Goal: Information Seeking & Learning: Learn about a topic

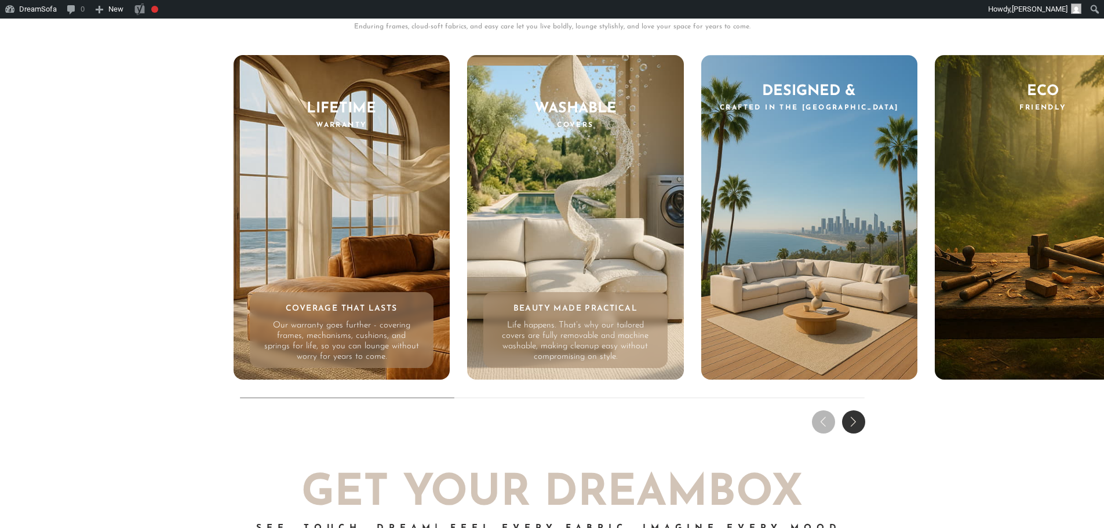
scroll to position [11591, 0]
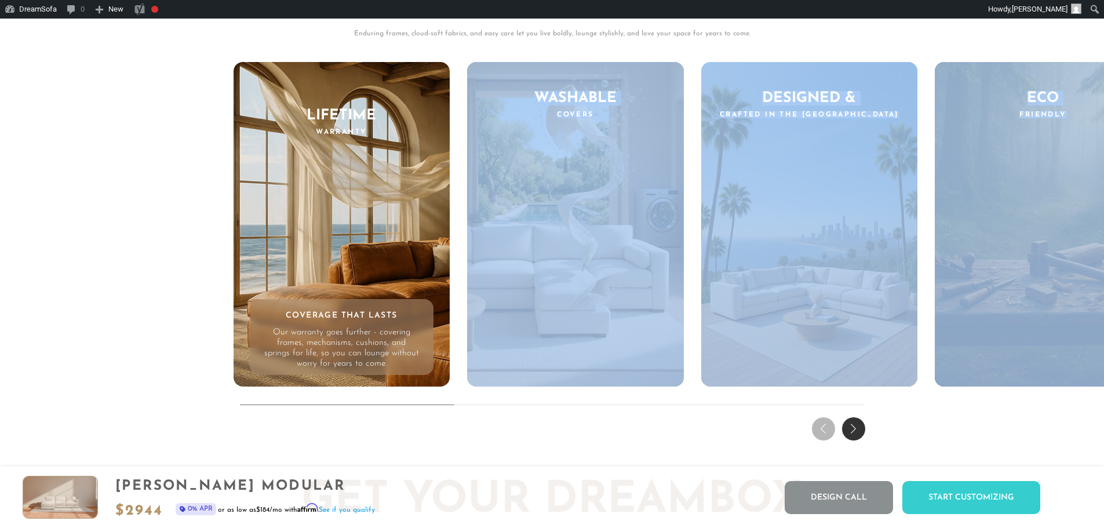
drag, startPoint x: 451, startPoint y: 411, endPoint x: 491, endPoint y: 414, distance: 40.1
click at [465, 411] on div "THE DREAM EXPERIENCE Every Feature, Every Feeling - Reimagined. Enduring frames…" at bounding box center [552, 182] width 1104 height 526
click at [796, 429] on div "THE DREAM EXPERIENCE Every Feature, Every Feeling - Reimagined. Enduring frames…" at bounding box center [552, 182] width 1104 height 526
click at [856, 433] on div "Next slide" at bounding box center [853, 428] width 23 height 23
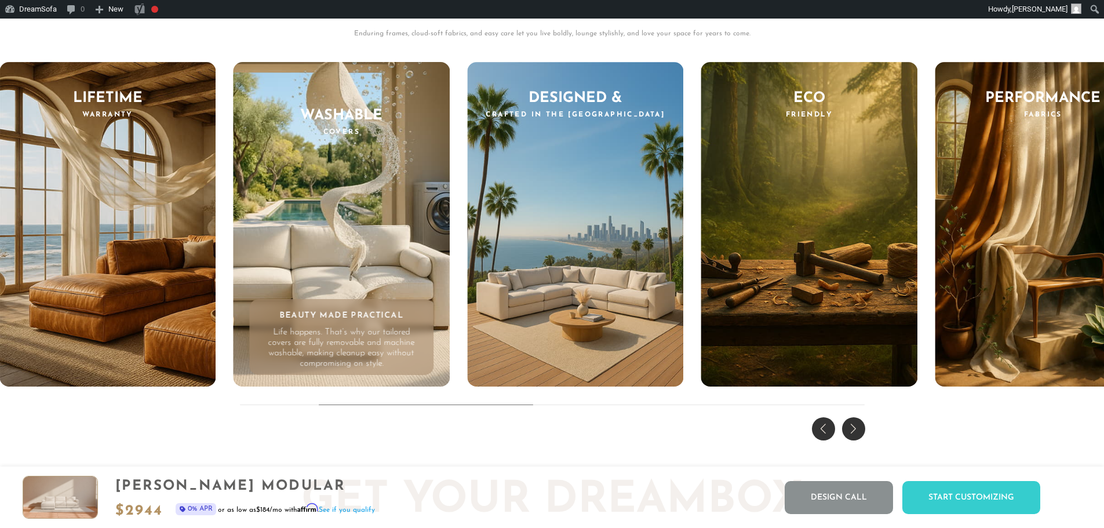
click at [859, 433] on div "Next slide" at bounding box center [853, 428] width 23 height 23
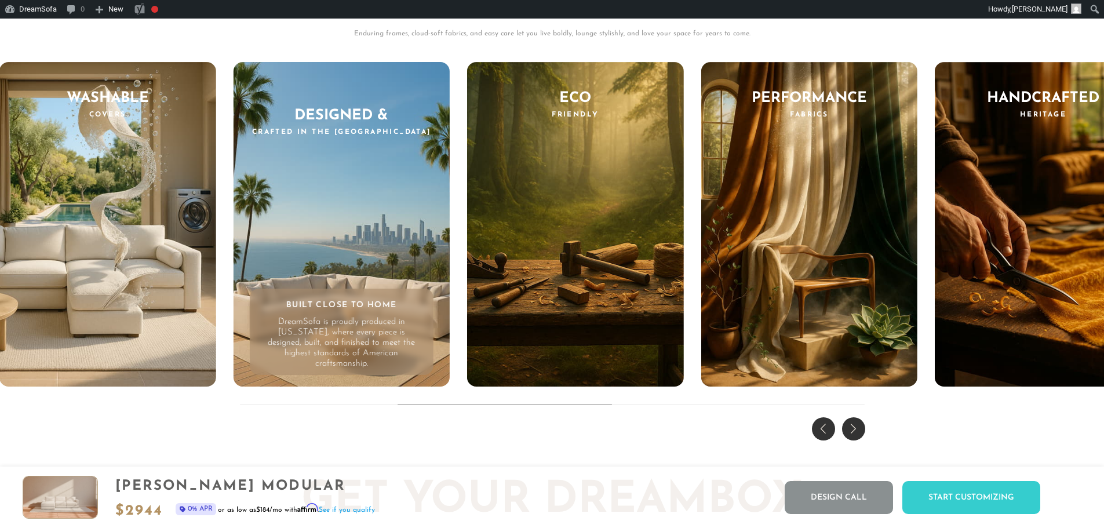
click at [820, 435] on div "Previous slide" at bounding box center [823, 428] width 23 height 23
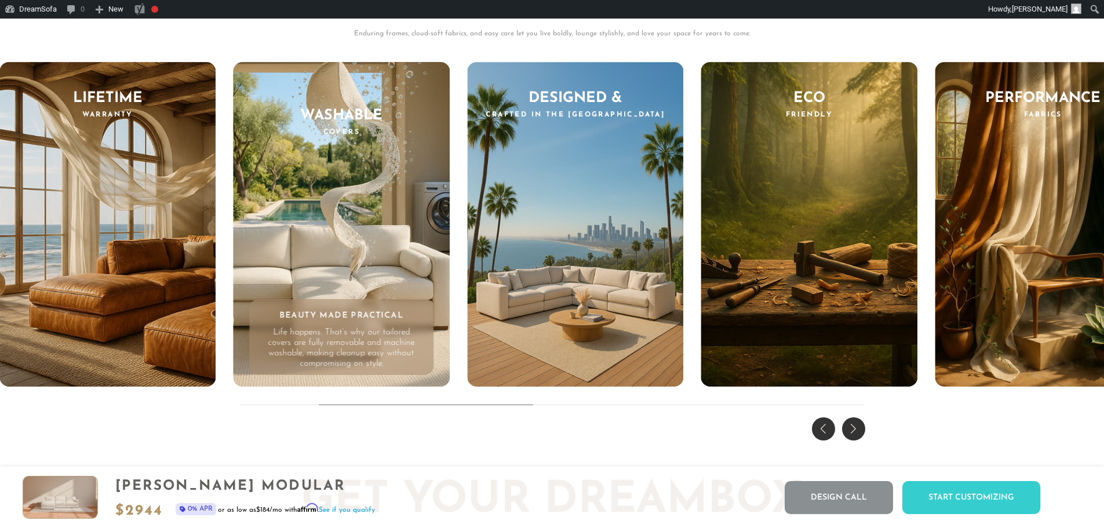
click at [820, 435] on div "Previous slide" at bounding box center [823, 428] width 23 height 23
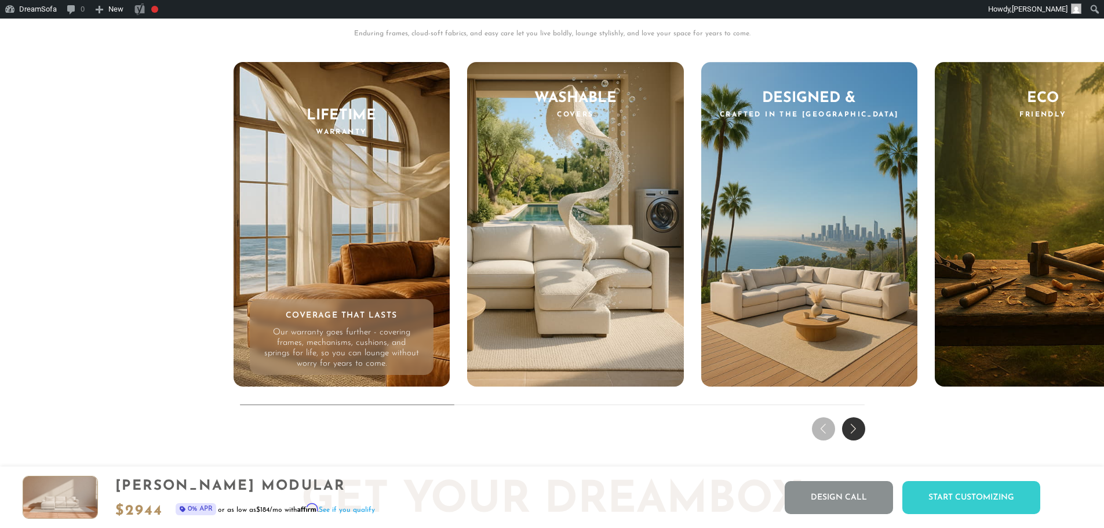
click at [820, 435] on div "THE DREAM EXPERIENCE Every Feature, Every Feeling - Reimagined. Enduring frames…" at bounding box center [552, 182] width 1104 height 526
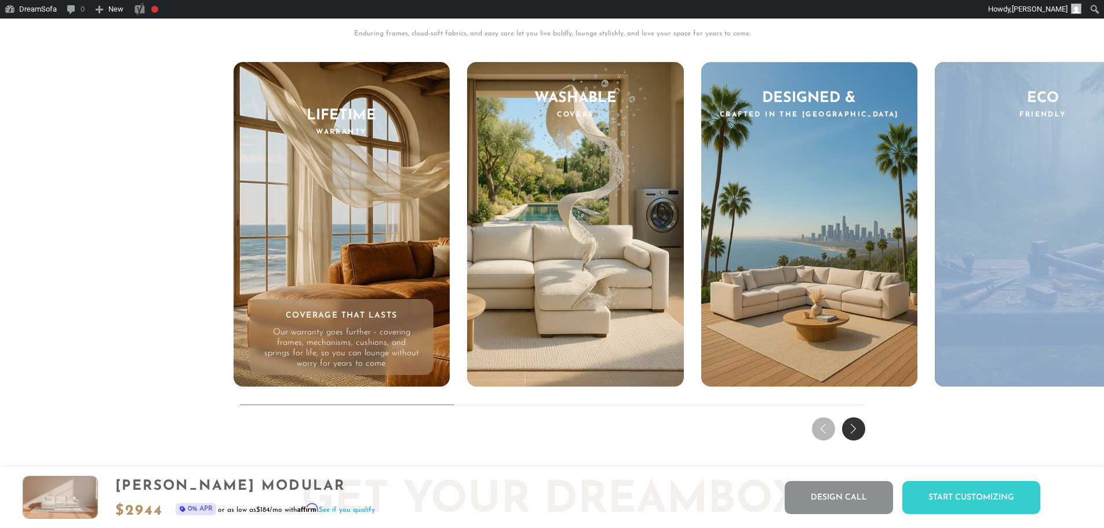
click at [820, 435] on div "THE DREAM EXPERIENCE Every Feature, Every Feeling - Reimagined. Enduring frames…" at bounding box center [552, 182] width 1104 height 526
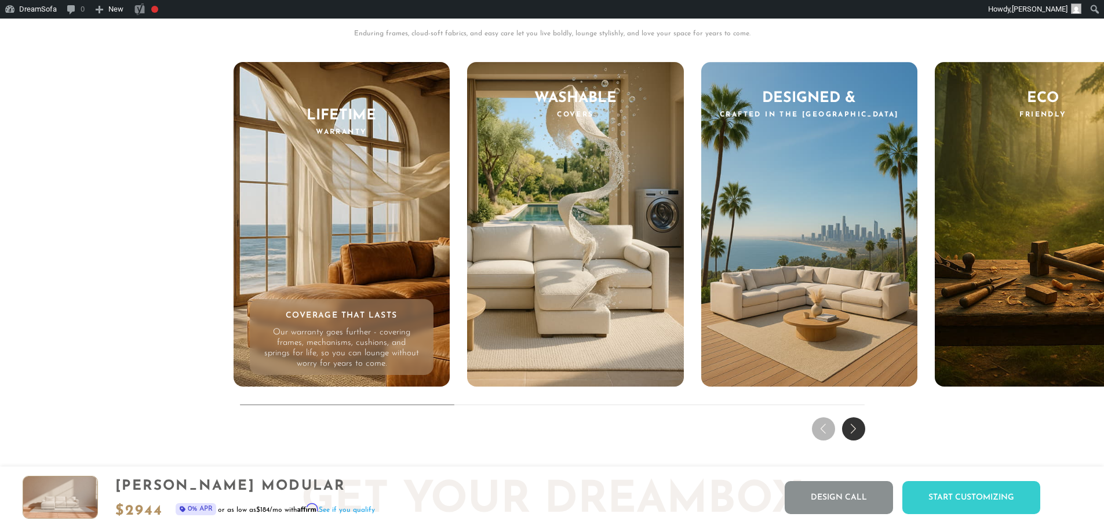
click at [861, 432] on div "Next slide" at bounding box center [853, 428] width 23 height 23
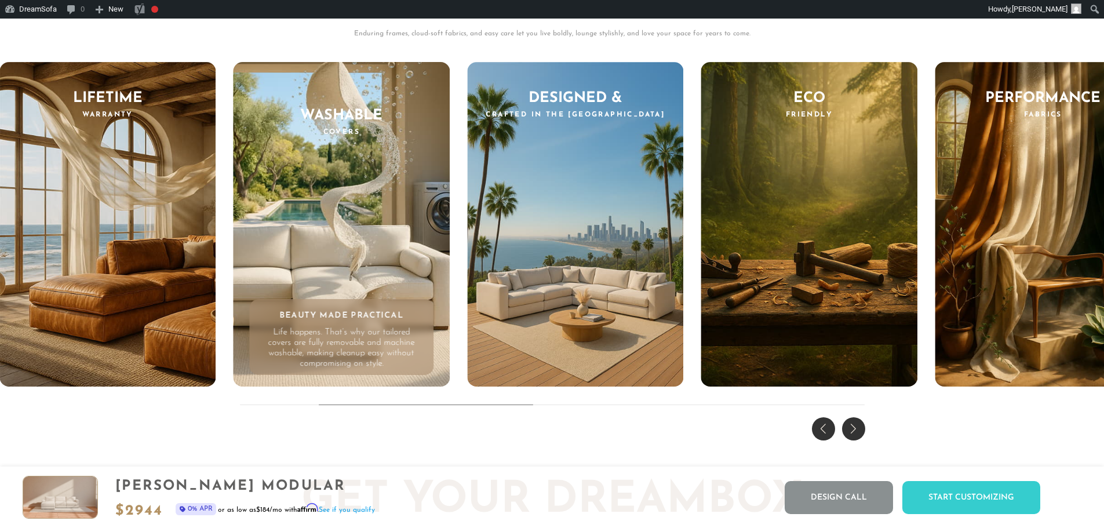
click at [861, 432] on div "Next slide" at bounding box center [853, 428] width 23 height 23
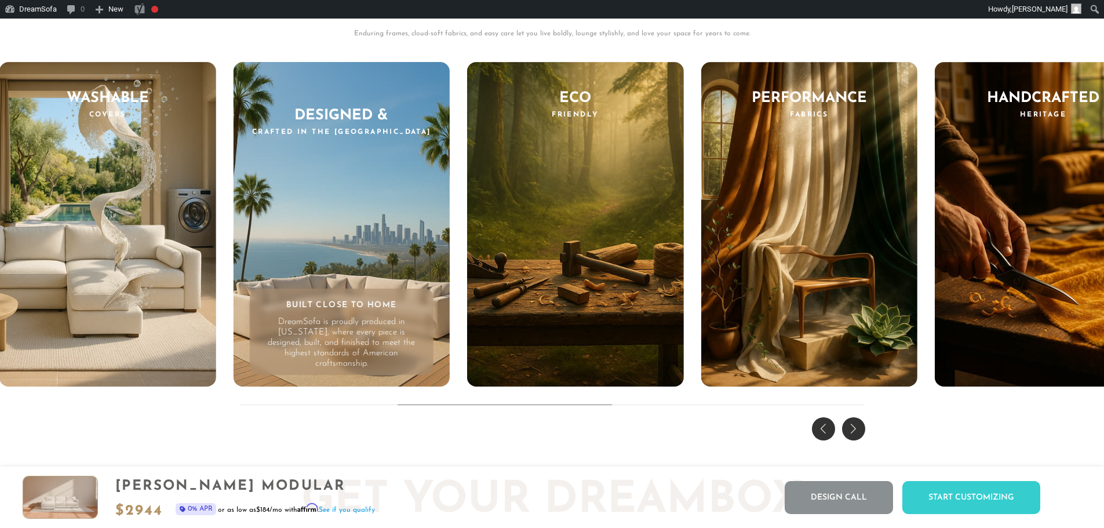
click at [861, 432] on div "Next slide" at bounding box center [853, 428] width 23 height 23
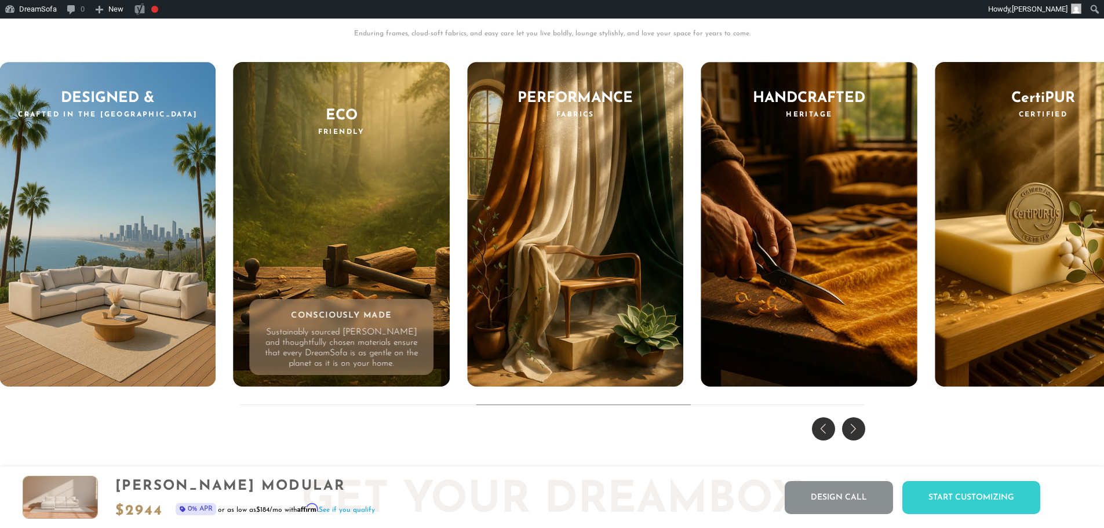
click at [861, 432] on div "Next slide" at bounding box center [853, 428] width 23 height 23
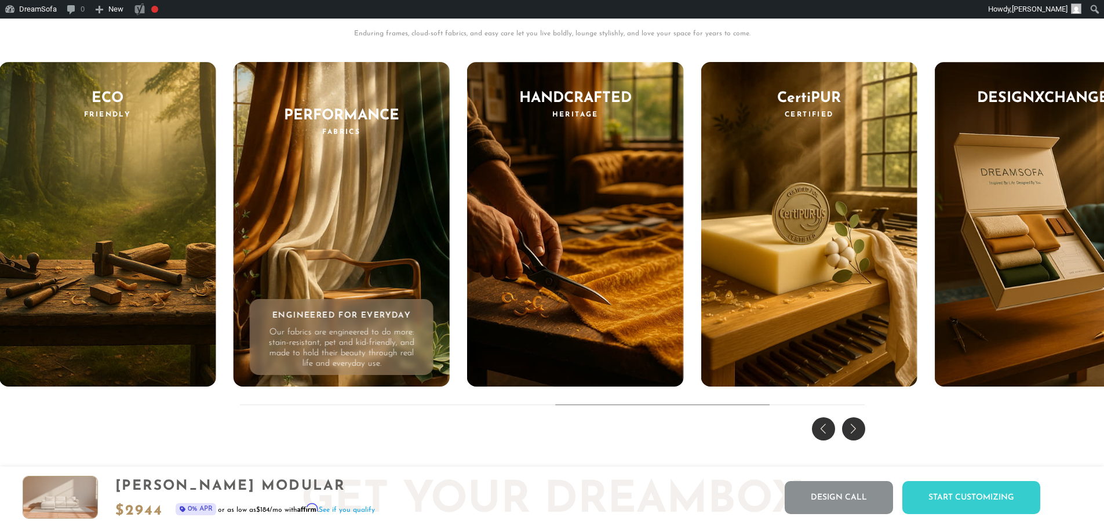
click at [861, 432] on div "Next slide" at bounding box center [853, 428] width 23 height 23
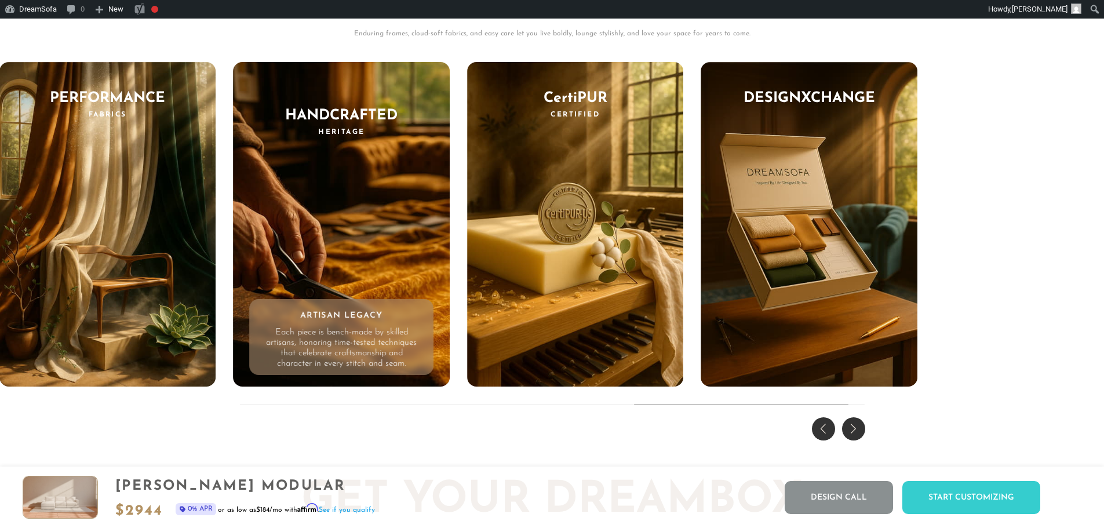
click at [861, 432] on div "Next slide" at bounding box center [853, 428] width 23 height 23
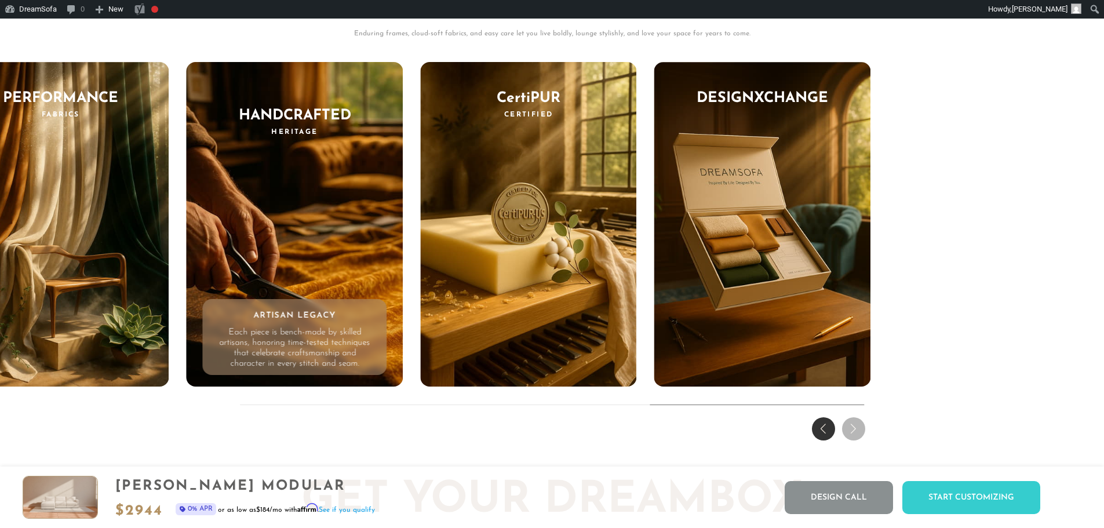
click at [830, 440] on div "Previous slide" at bounding box center [823, 428] width 23 height 23
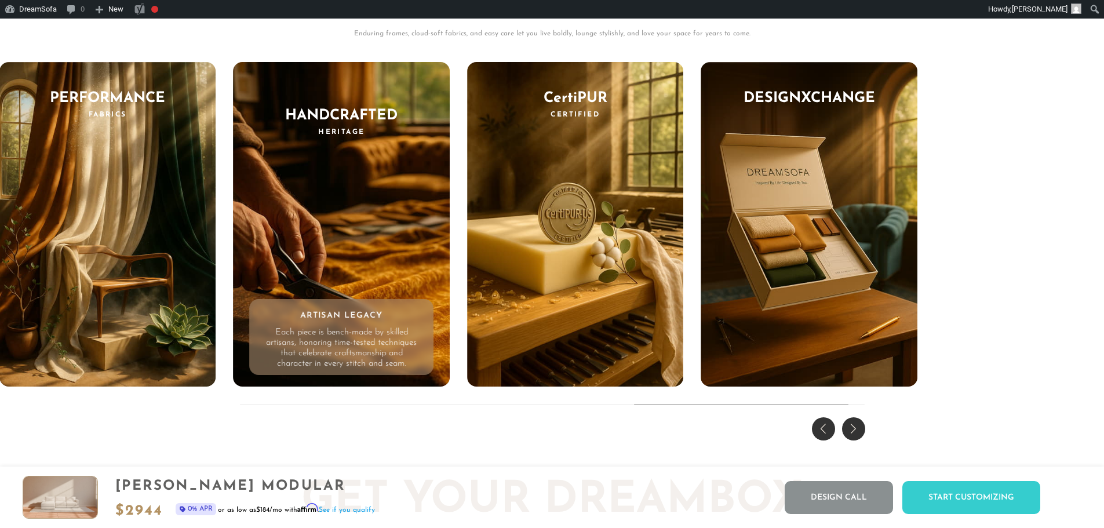
click at [830, 440] on div "Previous slide" at bounding box center [823, 428] width 23 height 23
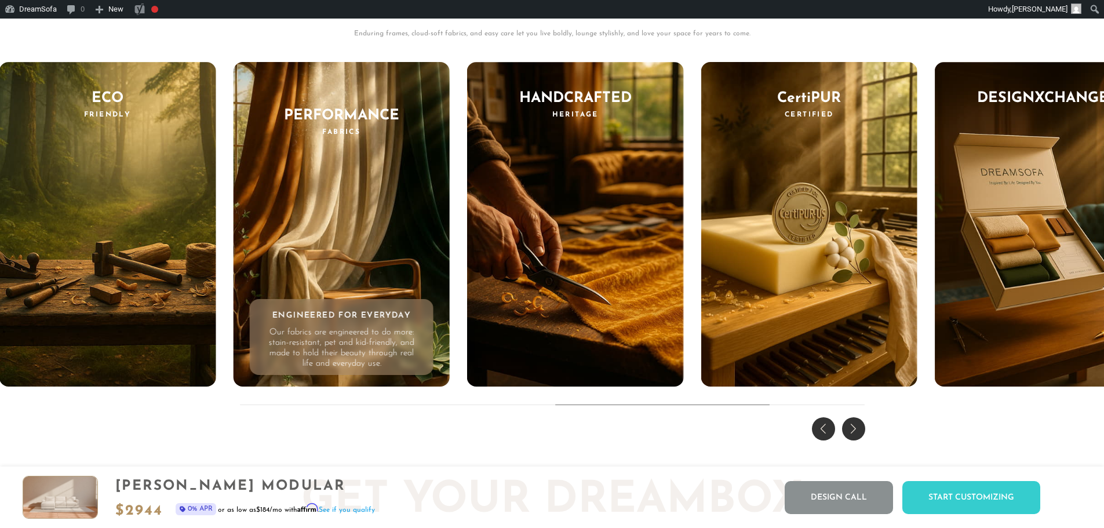
click at [830, 440] on div "Previous slide" at bounding box center [823, 428] width 23 height 23
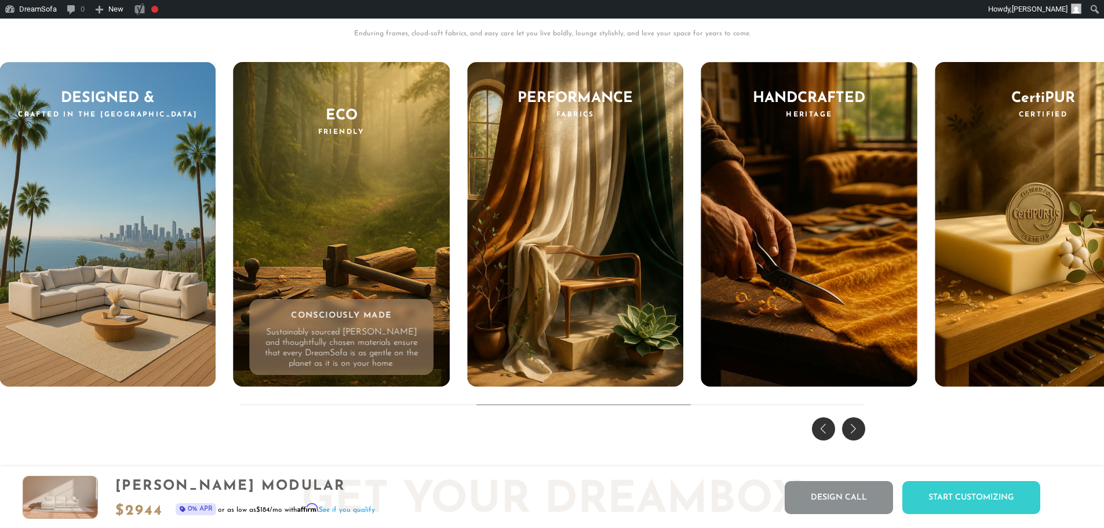
click at [830, 440] on div "Previous slide" at bounding box center [823, 428] width 23 height 23
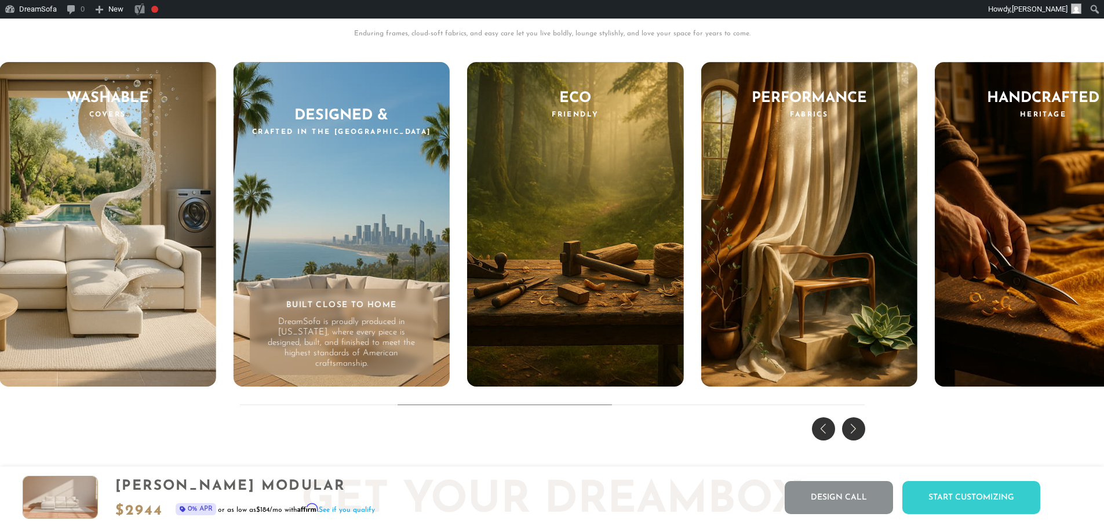
click at [830, 440] on div "Previous slide" at bounding box center [823, 428] width 23 height 23
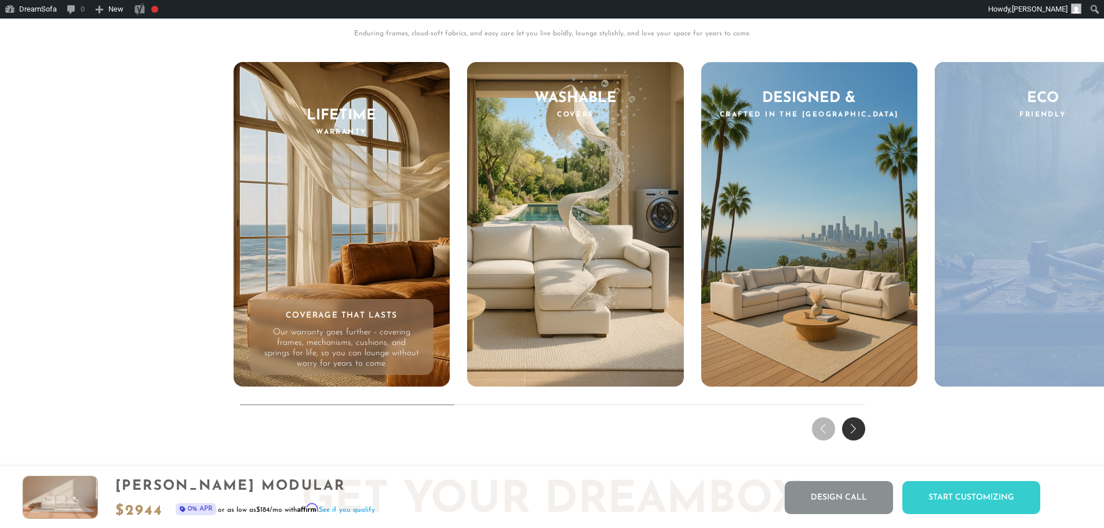
click at [830, 440] on div "THE DREAM EXPERIENCE Every Feature, Every Feeling - Reimagined. Enduring frames…" at bounding box center [552, 182] width 1104 height 526
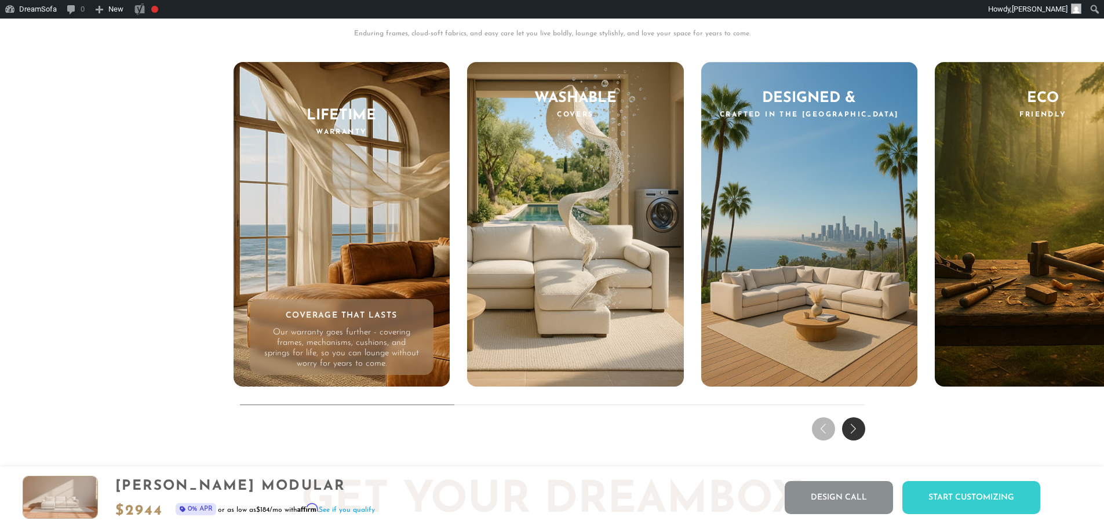
click at [858, 440] on div "Next slide" at bounding box center [853, 428] width 23 height 23
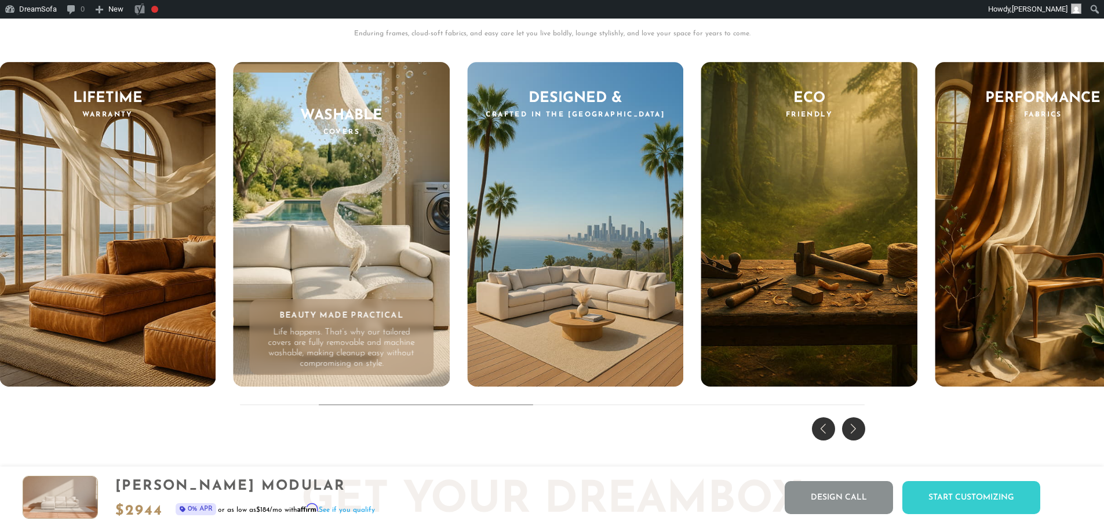
click at [858, 440] on div "Next slide" at bounding box center [853, 428] width 23 height 23
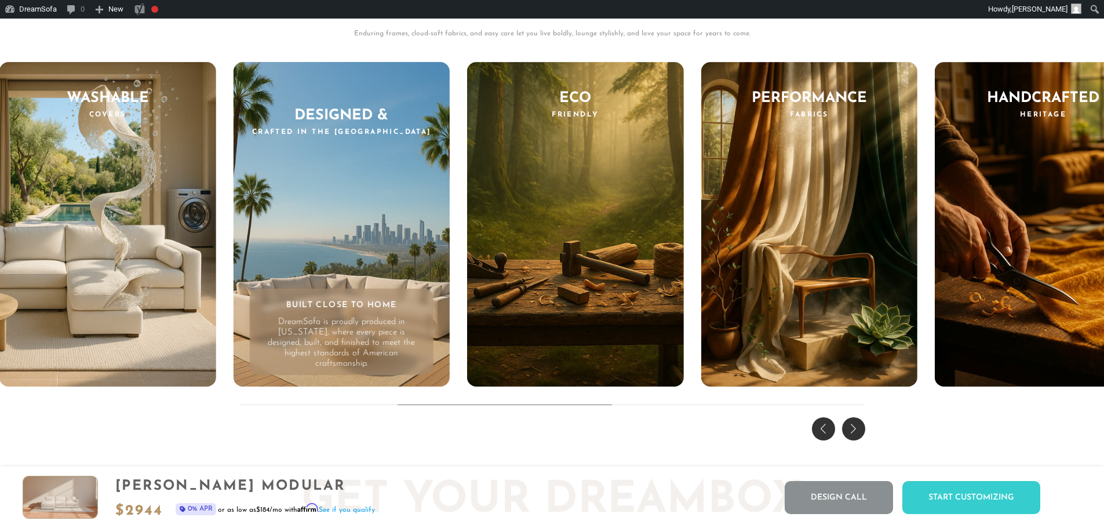
click at [858, 440] on div "Next slide" at bounding box center [853, 428] width 23 height 23
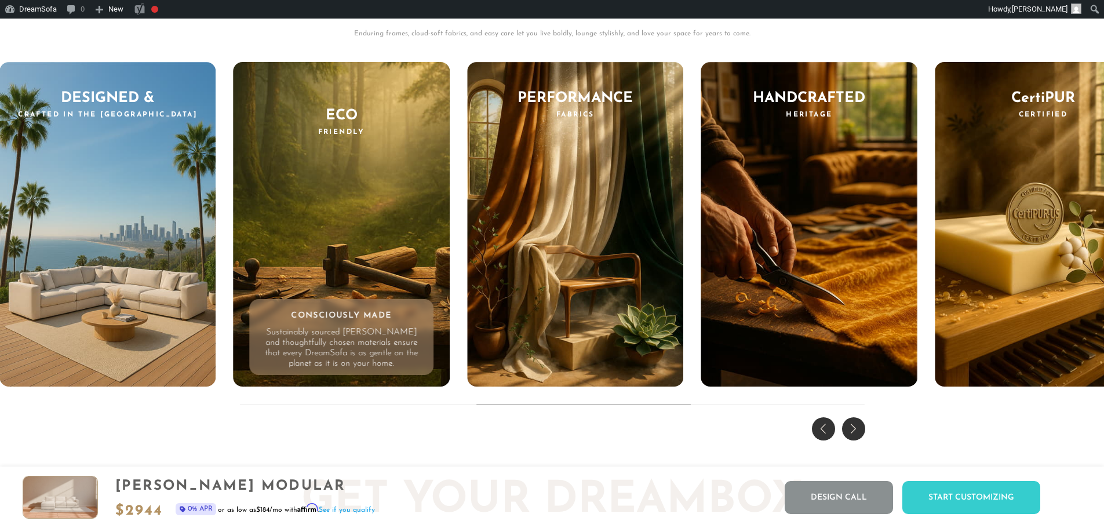
click at [828, 440] on div "Previous slide" at bounding box center [823, 428] width 23 height 23
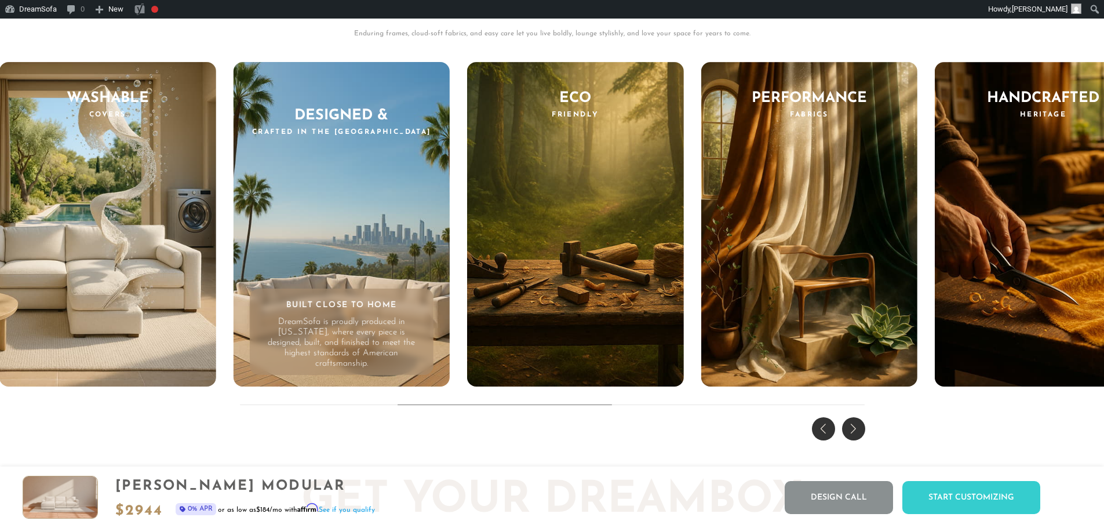
click at [828, 438] on div "Previous slide" at bounding box center [823, 428] width 23 height 23
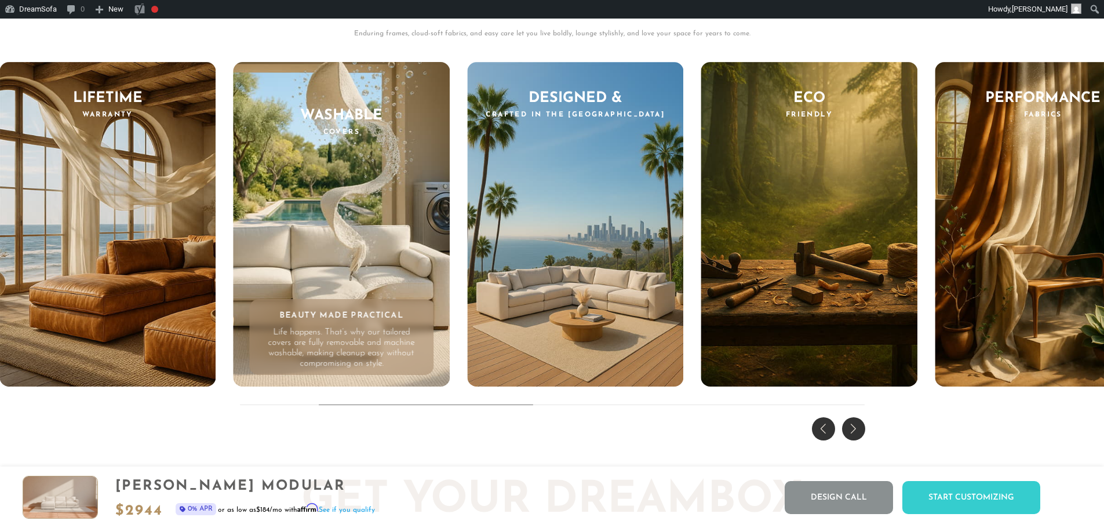
click at [833, 437] on div "Previous slide" at bounding box center [823, 428] width 23 height 23
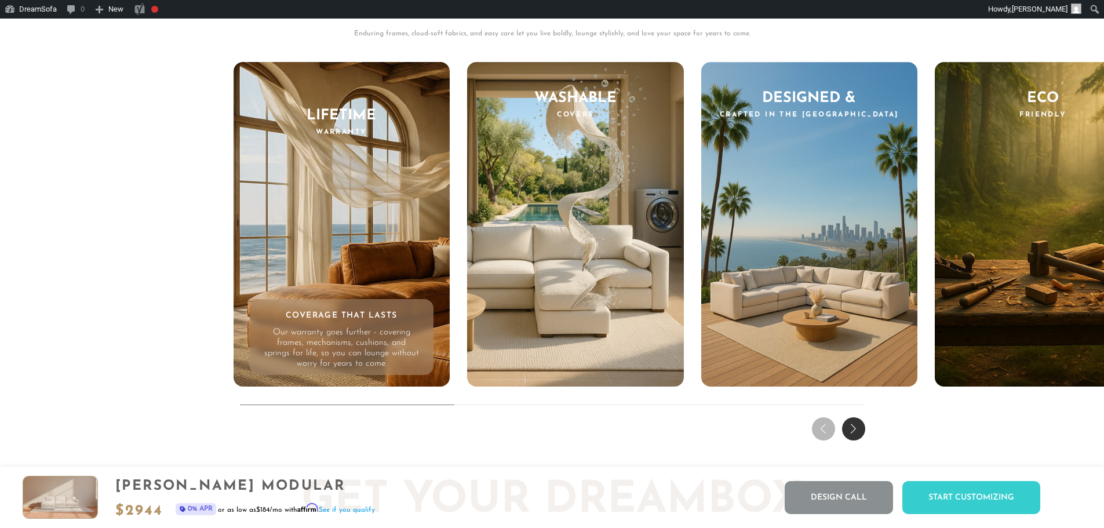
click at [848, 435] on div "Next slide" at bounding box center [853, 428] width 23 height 23
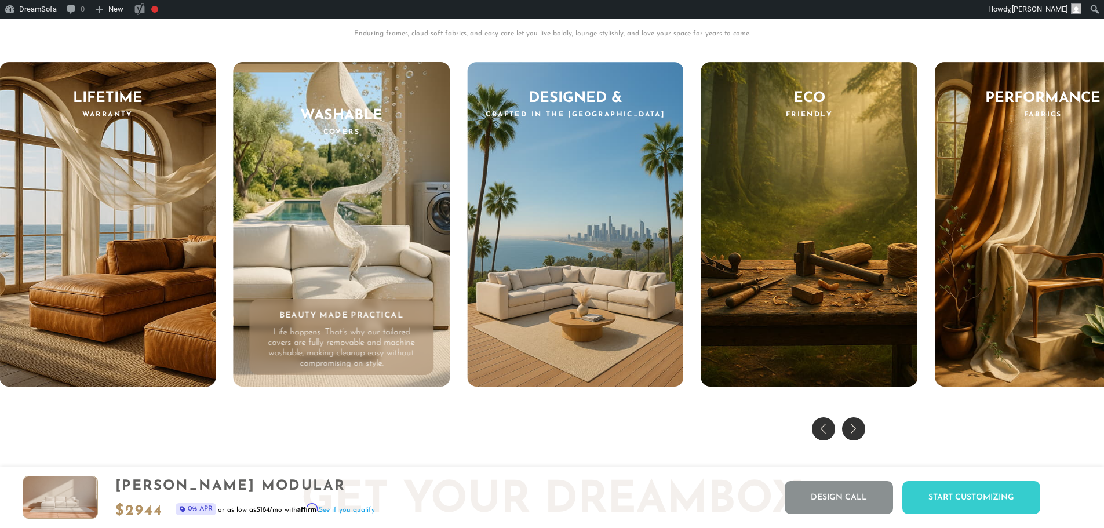
click at [848, 435] on div "Next slide" at bounding box center [853, 428] width 23 height 23
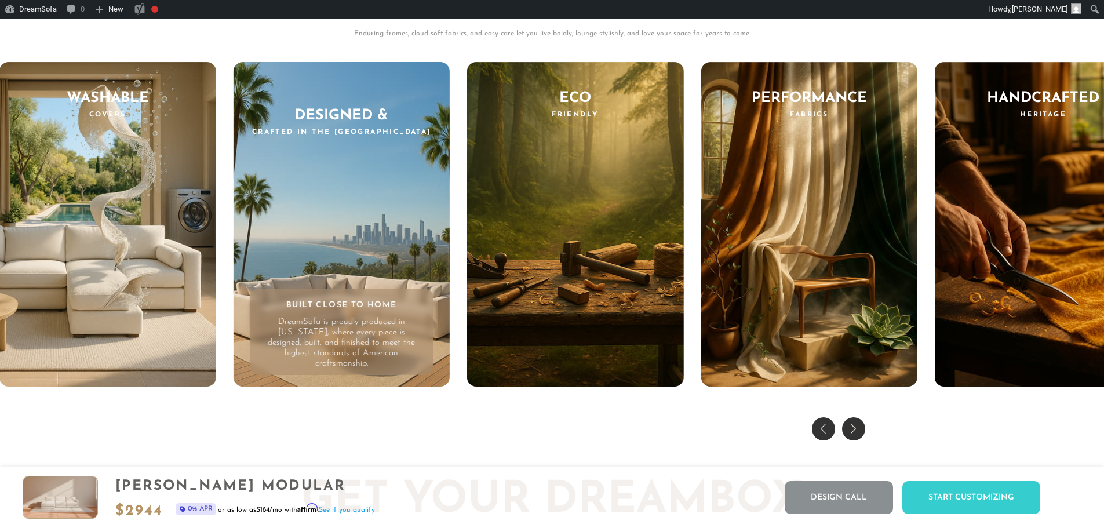
click at [848, 435] on div "Next slide" at bounding box center [853, 428] width 23 height 23
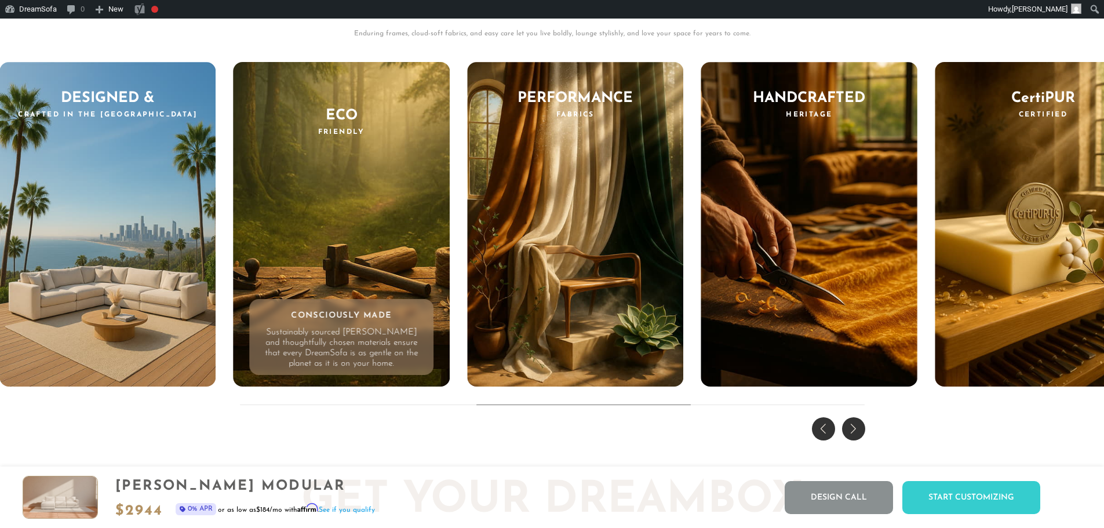
click at [848, 435] on div "Next slide" at bounding box center [853, 428] width 23 height 23
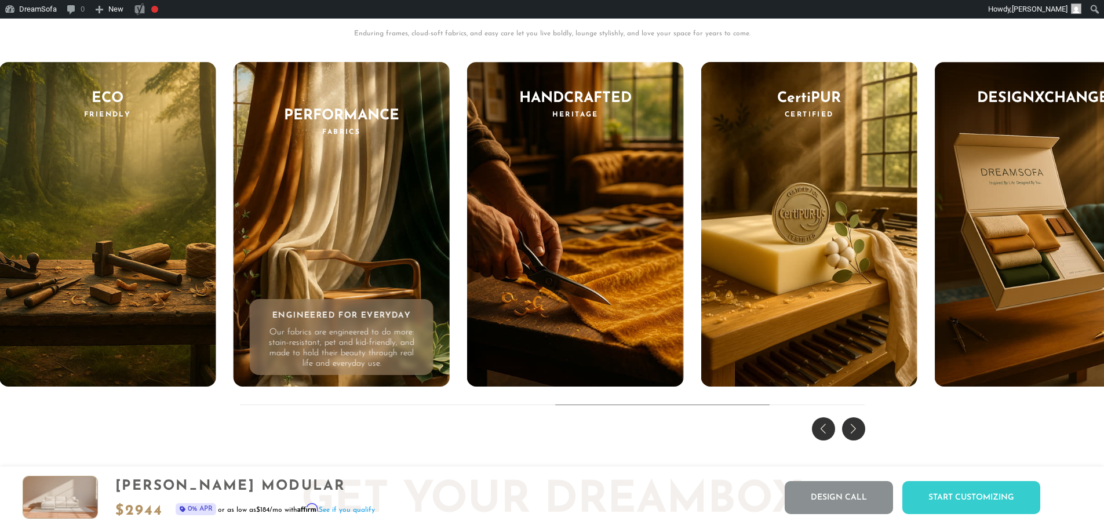
click at [848, 435] on div "Next slide" at bounding box center [853, 428] width 23 height 23
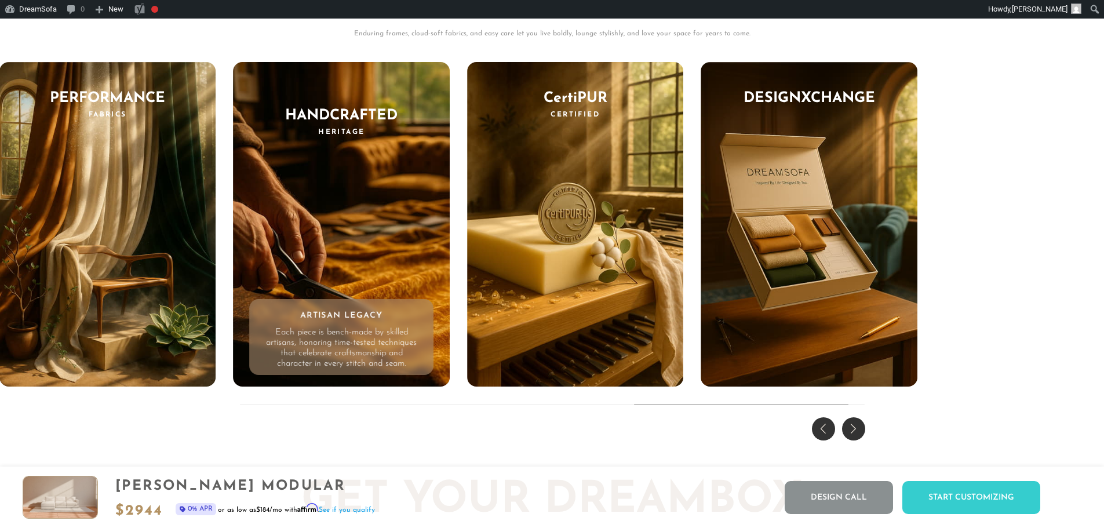
click at [848, 435] on div "Next slide" at bounding box center [853, 428] width 23 height 23
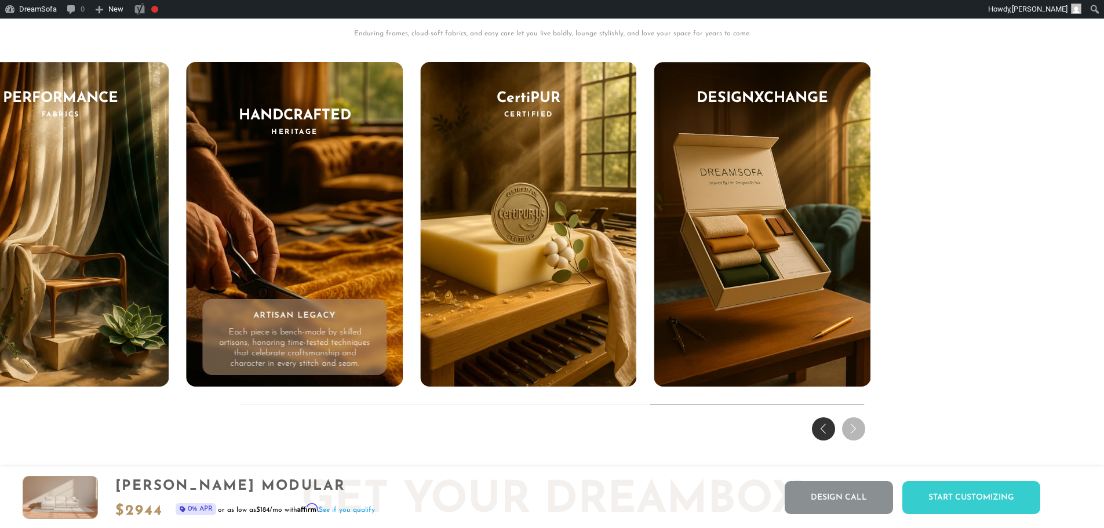
click at [848, 435] on div "THE DREAM EXPERIENCE Every Feature, Every Feeling - Reimagined. Enduring frames…" at bounding box center [552, 182] width 1104 height 526
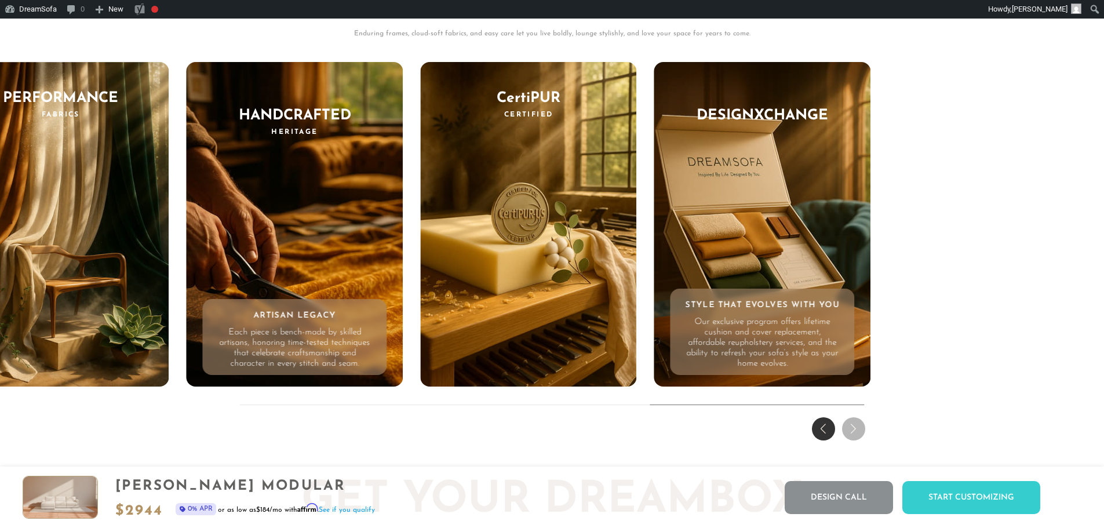
click at [762, 229] on div "DesignXChange Style That Evolves With You Our exclusive program offers lifetime…" at bounding box center [762, 224] width 217 height 325
click at [723, 239] on div "DesignXChange Style That Evolves With You Our exclusive program offers lifetime…" at bounding box center [762, 224] width 217 height 325
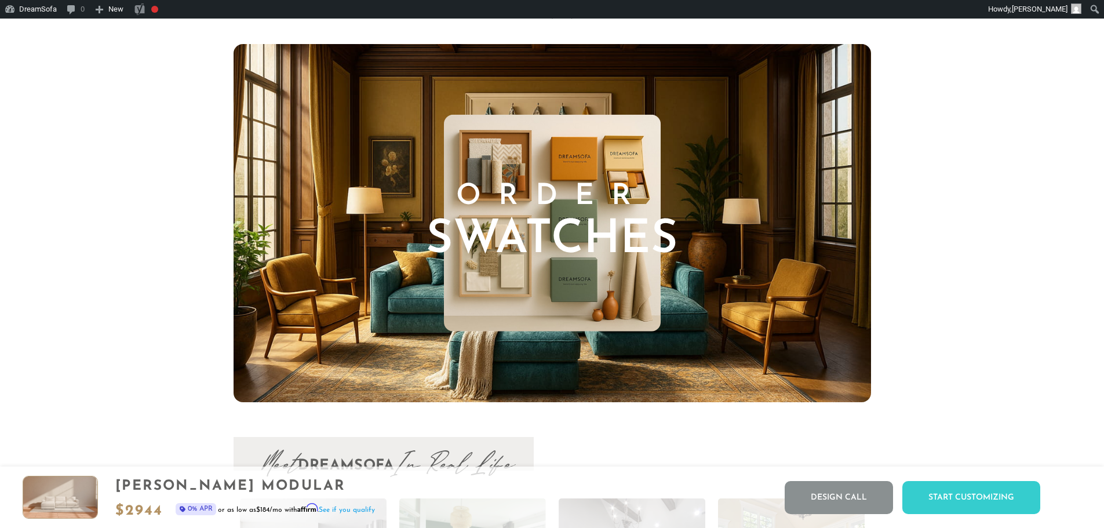
scroll to position [12146, 0]
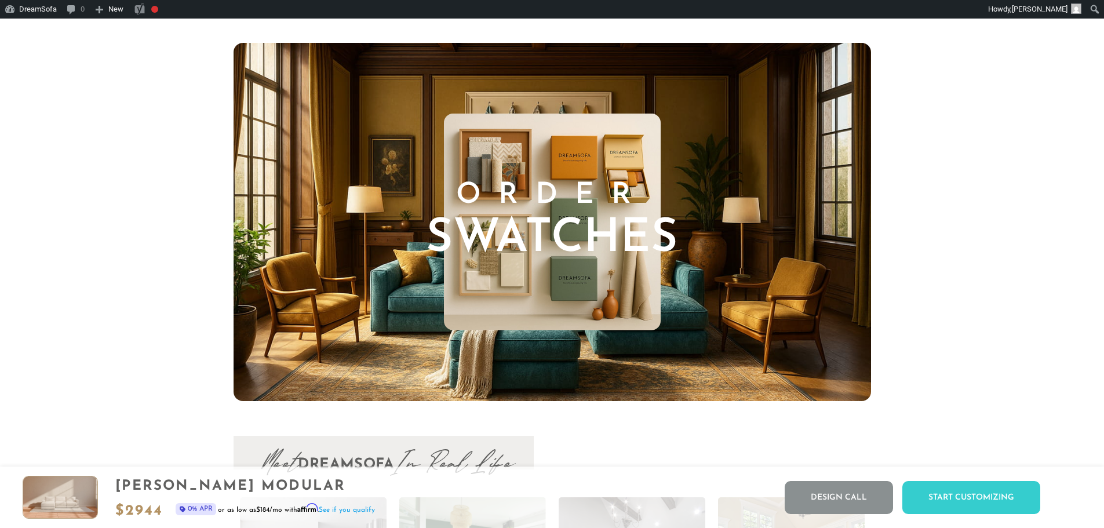
click at [589, 331] on img at bounding box center [552, 222] width 217 height 217
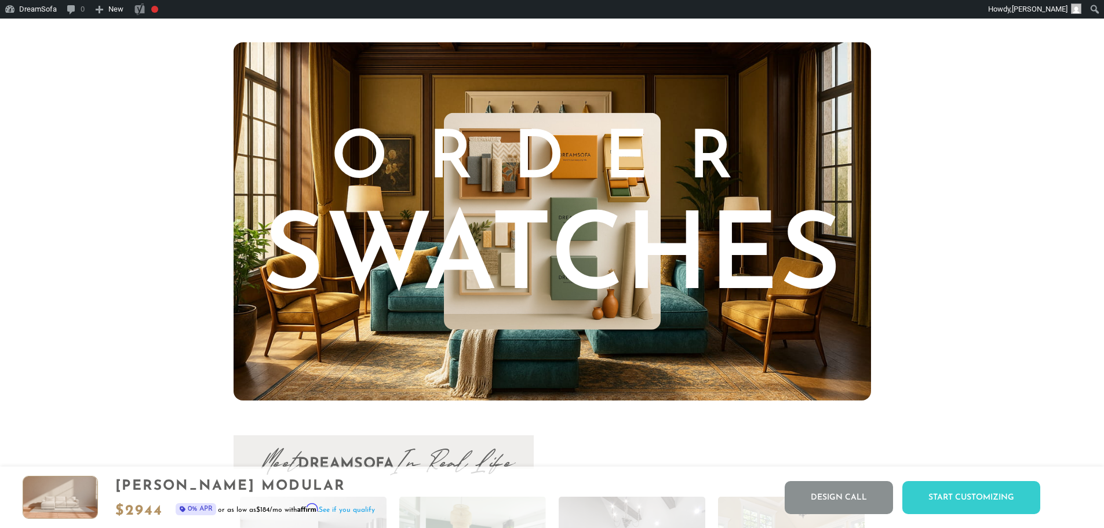
click at [603, 262] on span "Swatches" at bounding box center [552, 261] width 580 height 107
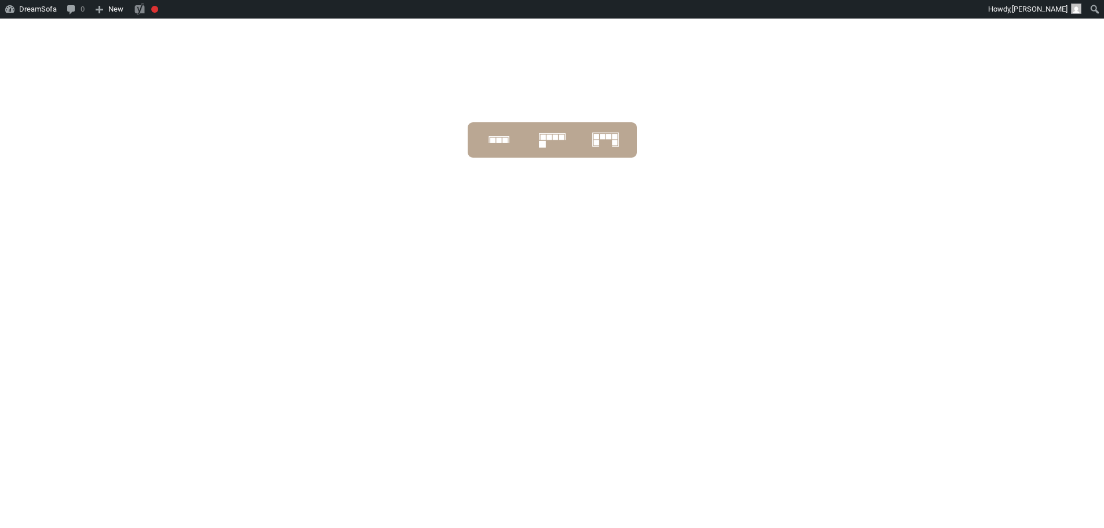
drag, startPoint x: 873, startPoint y: 214, endPoint x: 884, endPoint y: 415, distance: 202.0
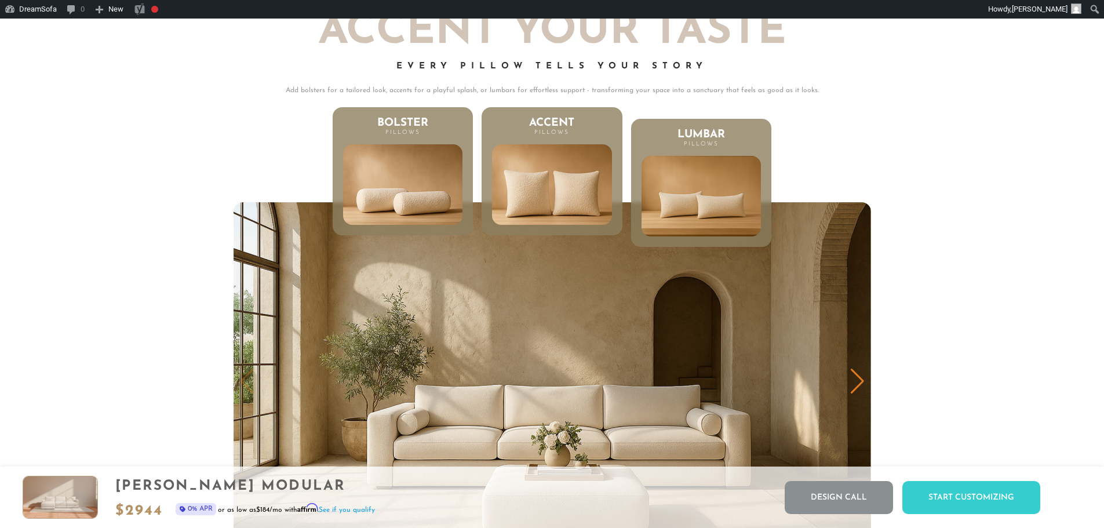
scroll to position [5956, 0]
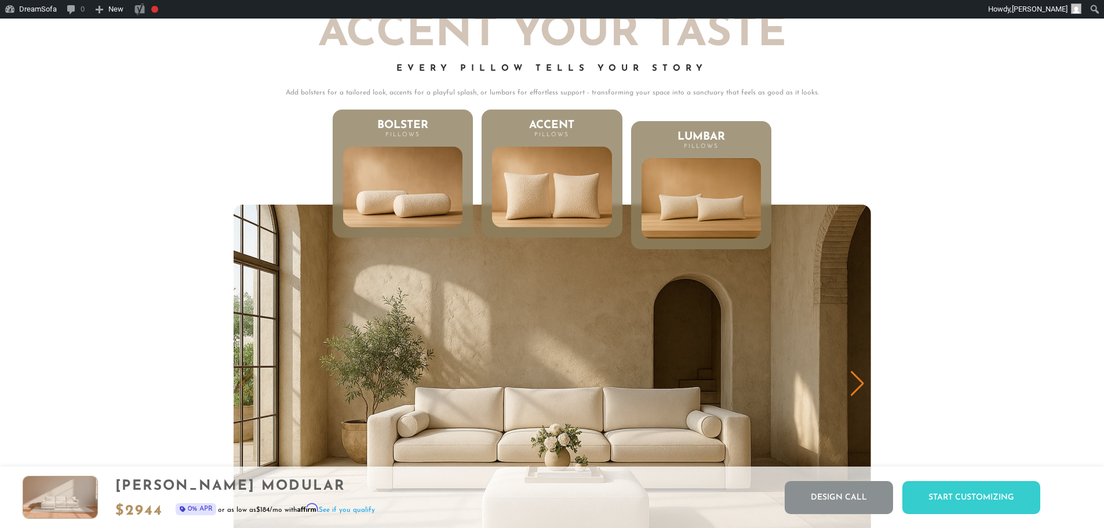
click at [541, 228] on img at bounding box center [551, 186] width 143 height 97
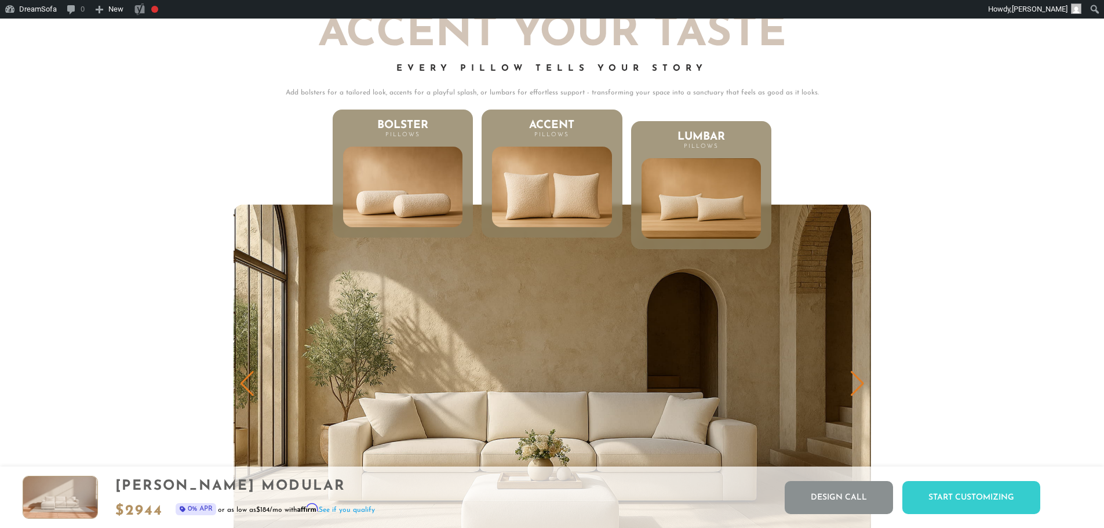
click at [391, 194] on img at bounding box center [402, 186] width 143 height 97
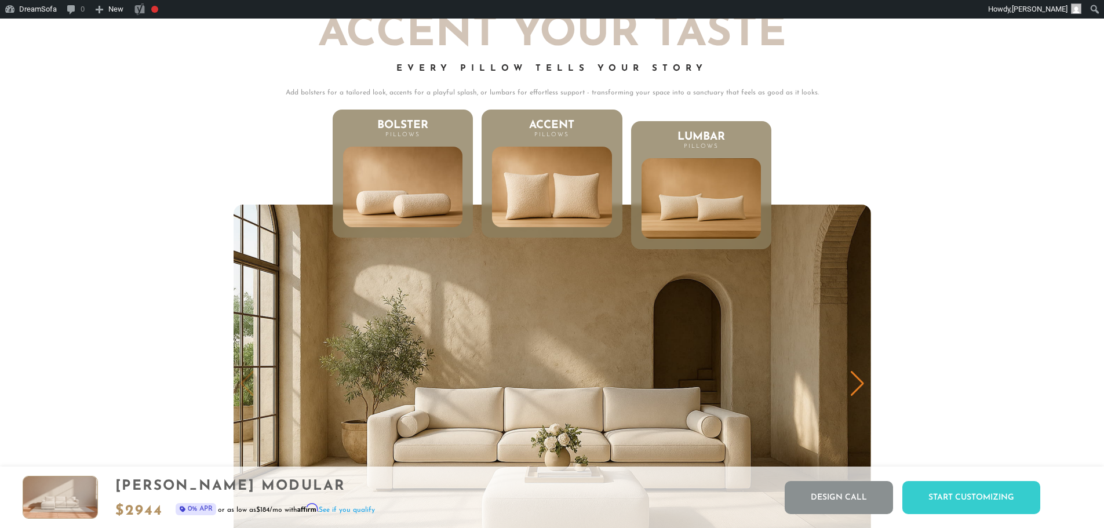
click at [584, 212] on img at bounding box center [551, 186] width 143 height 97
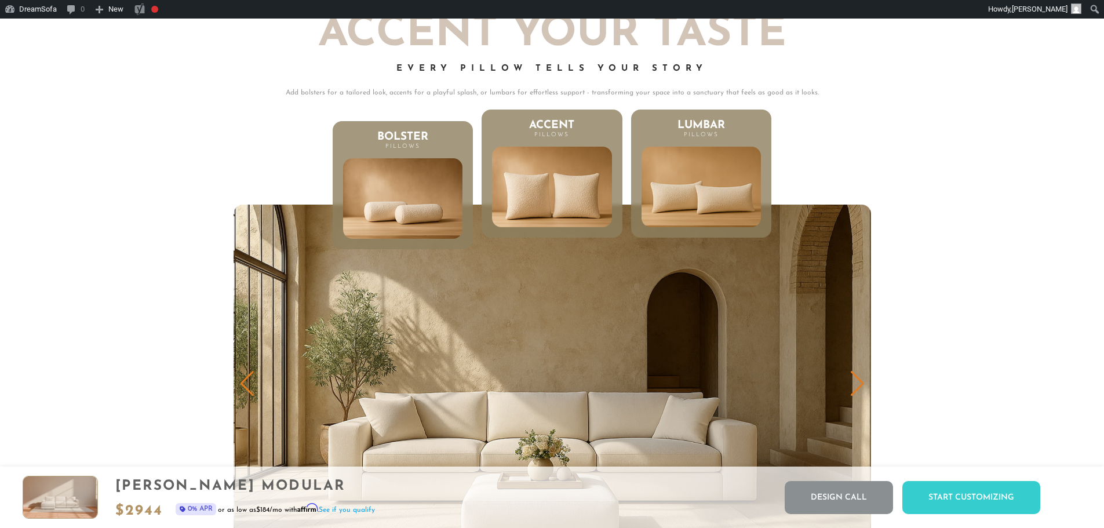
scroll to position [9, 9]
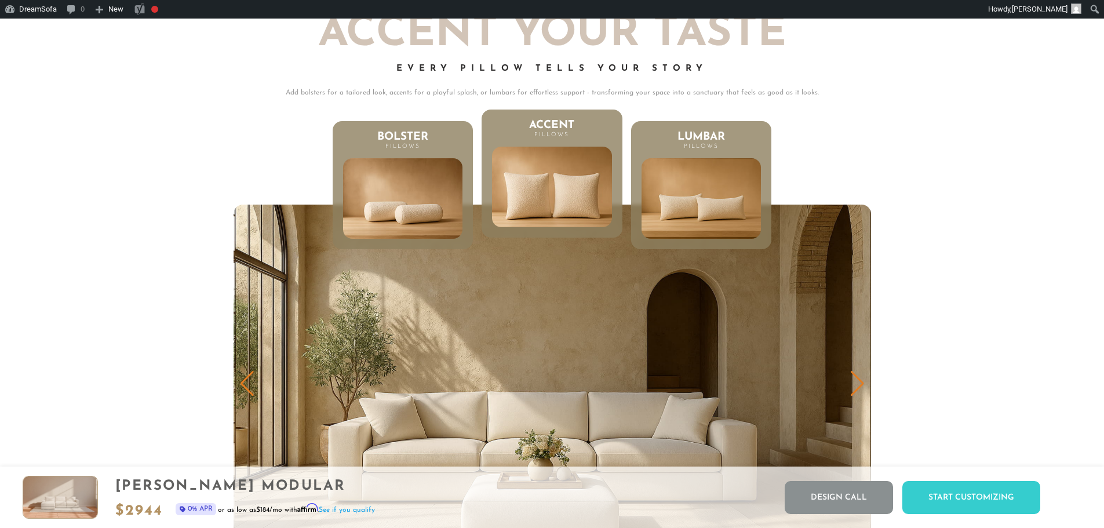
click at [534, 192] on img at bounding box center [551, 186] width 143 height 97
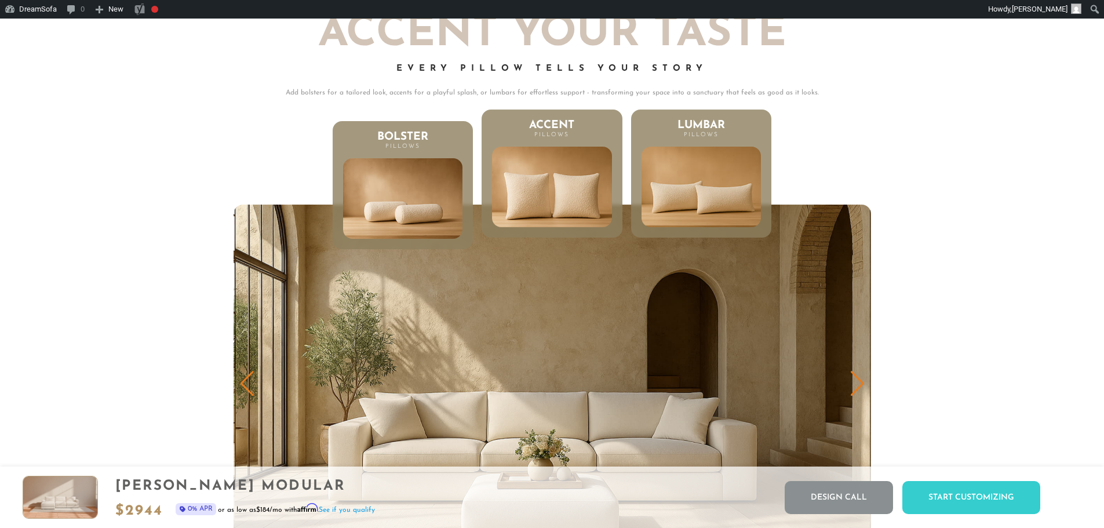
click at [709, 223] on img at bounding box center [701, 186] width 143 height 97
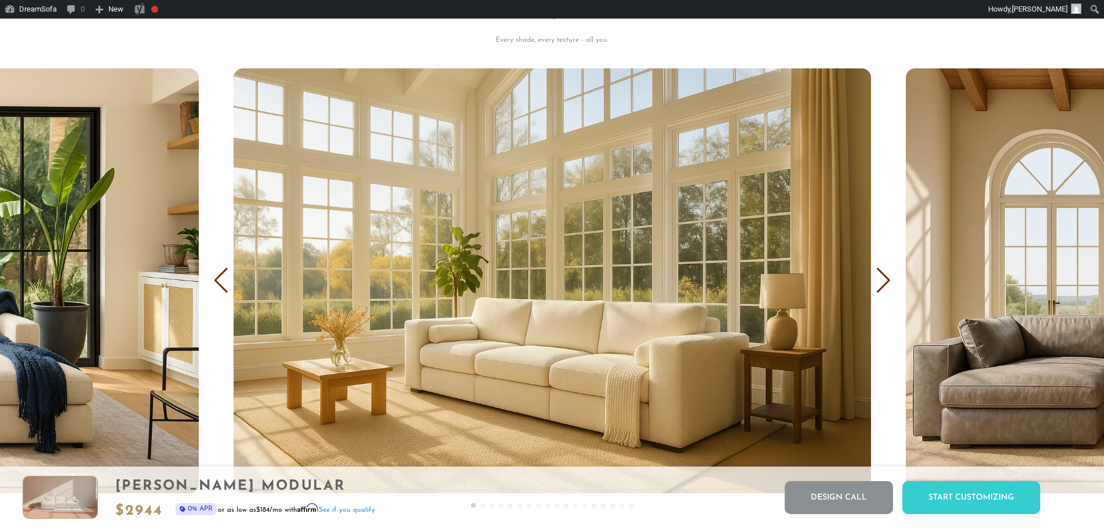
scroll to position [7233, 0]
click at [883, 279] on div "Next slide" at bounding box center [884, 279] width 16 height 25
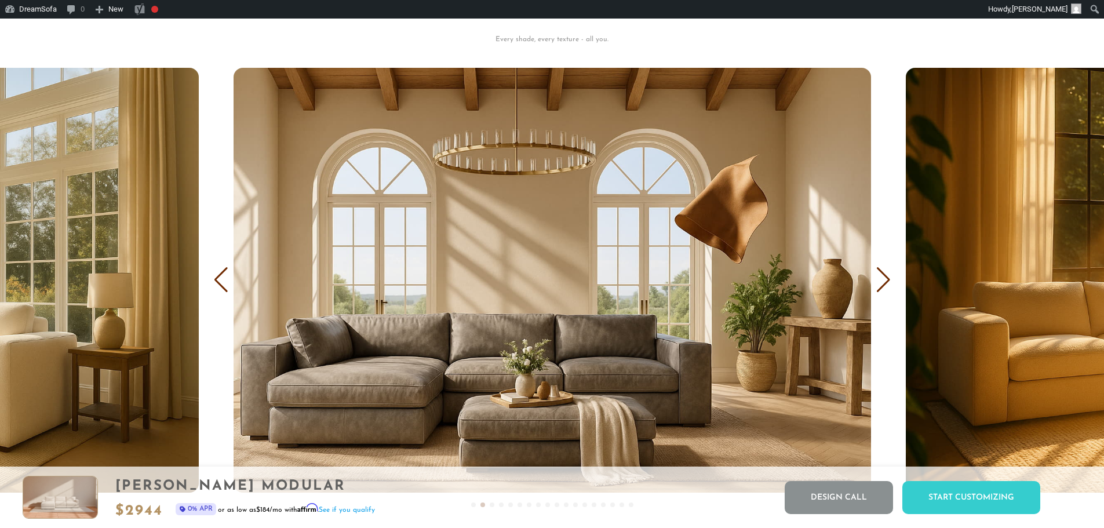
click at [883, 279] on div "Next slide" at bounding box center [884, 279] width 16 height 25
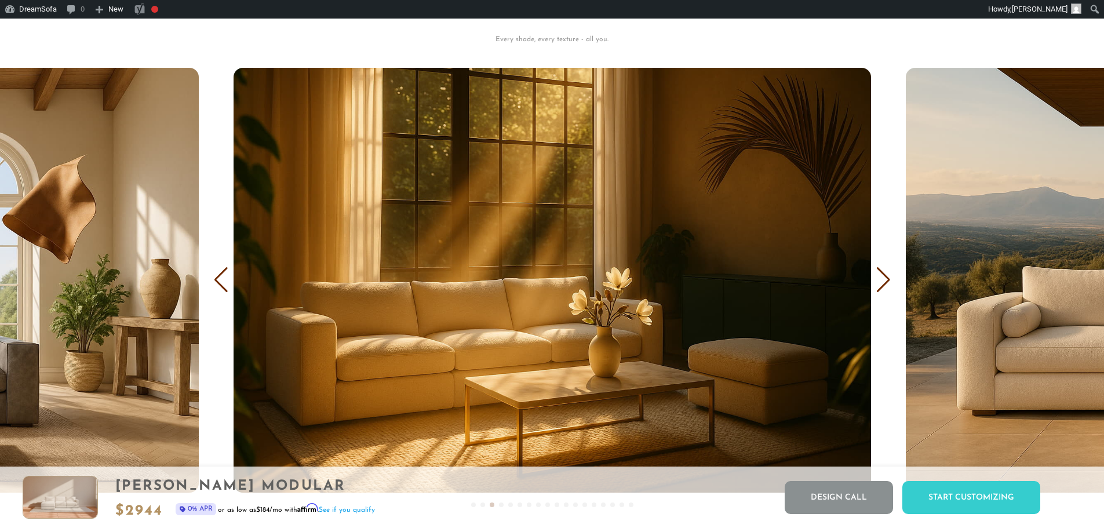
click at [883, 279] on div "Next slide" at bounding box center [884, 279] width 16 height 25
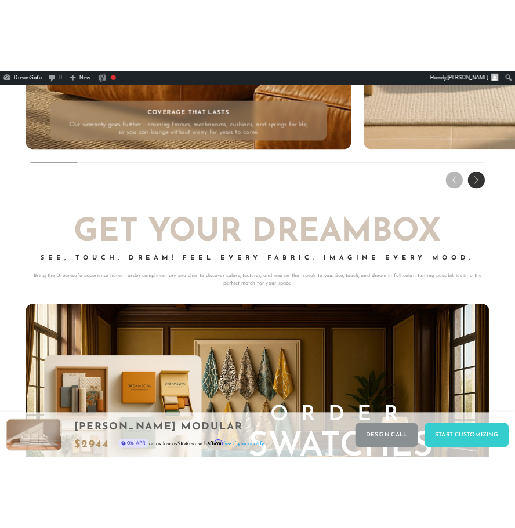
scroll to position [0, 0]
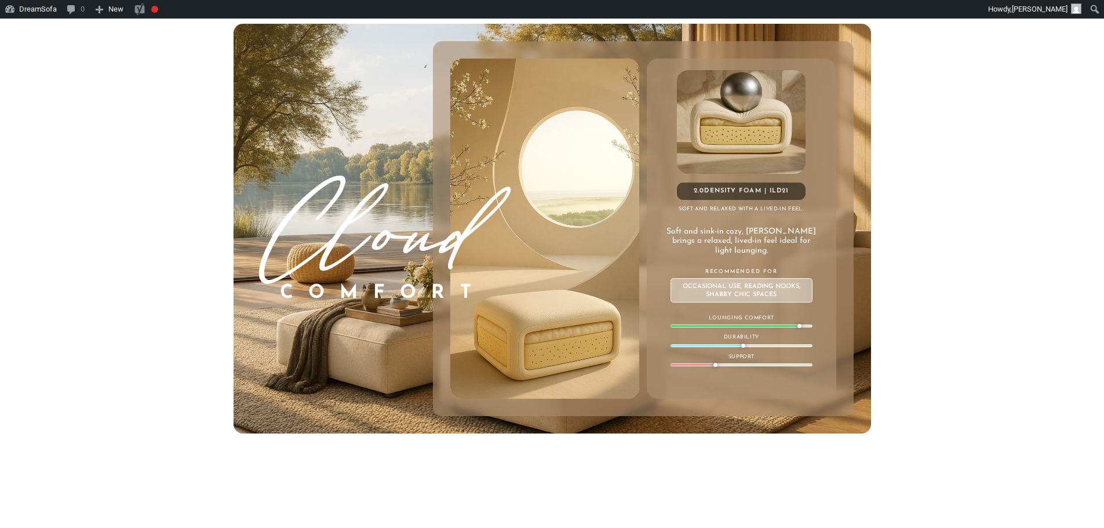
scroll to position [6712, 0]
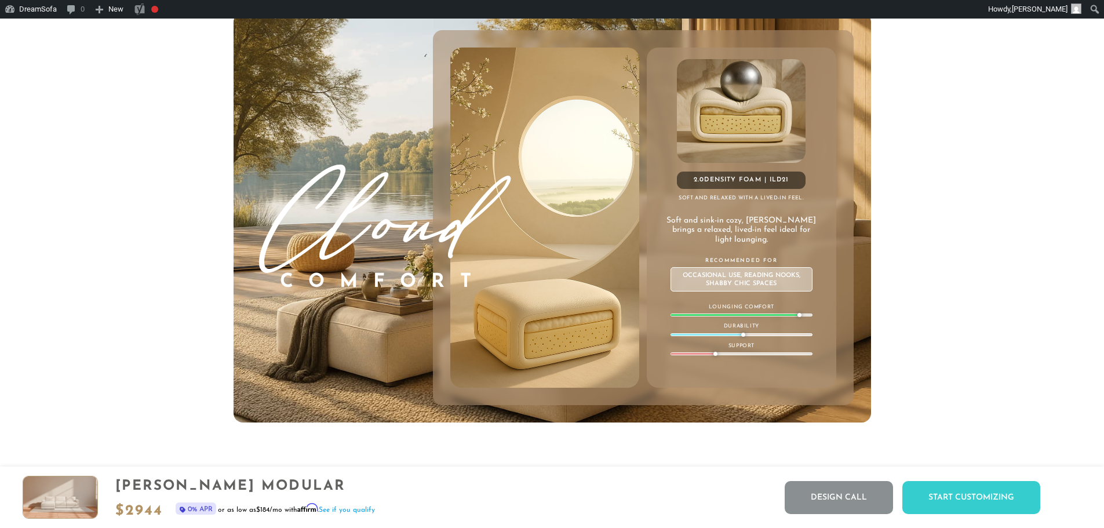
drag, startPoint x: 758, startPoint y: 323, endPoint x: 697, endPoint y: 321, distance: 60.9
click at [697, 317] on div "Lounging Comfort" at bounding box center [741, 310] width 142 height 14
drag, startPoint x: 697, startPoint y: 321, endPoint x: 746, endPoint y: 327, distance: 49.1
click at [698, 317] on div "Lounging Comfort" at bounding box center [741, 310] width 142 height 14
drag, startPoint x: 801, startPoint y: 323, endPoint x: 776, endPoint y: 326, distance: 25.1
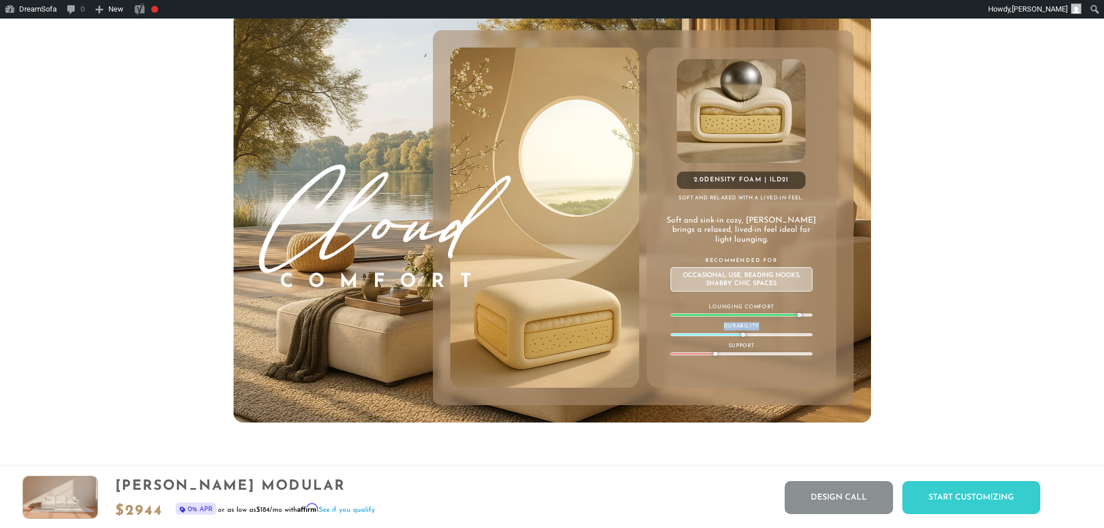
click at [776, 326] on div "2.0 Density Foam | ILD 21 Soft and relaxed with a lived-in feel. Soft and sink-…" at bounding box center [741, 218] width 189 height 340
click at [796, 326] on div "2.0 Density Foam | ILD 21 Soft and relaxed with a lived-in feel. Soft and sink-…" at bounding box center [741, 218] width 189 height 340
click at [802, 316] on div at bounding box center [741, 314] width 142 height 3
click at [799, 317] on div at bounding box center [799, 315] width 4 height 4
drag, startPoint x: 799, startPoint y: 323, endPoint x: 717, endPoint y: 323, distance: 81.7
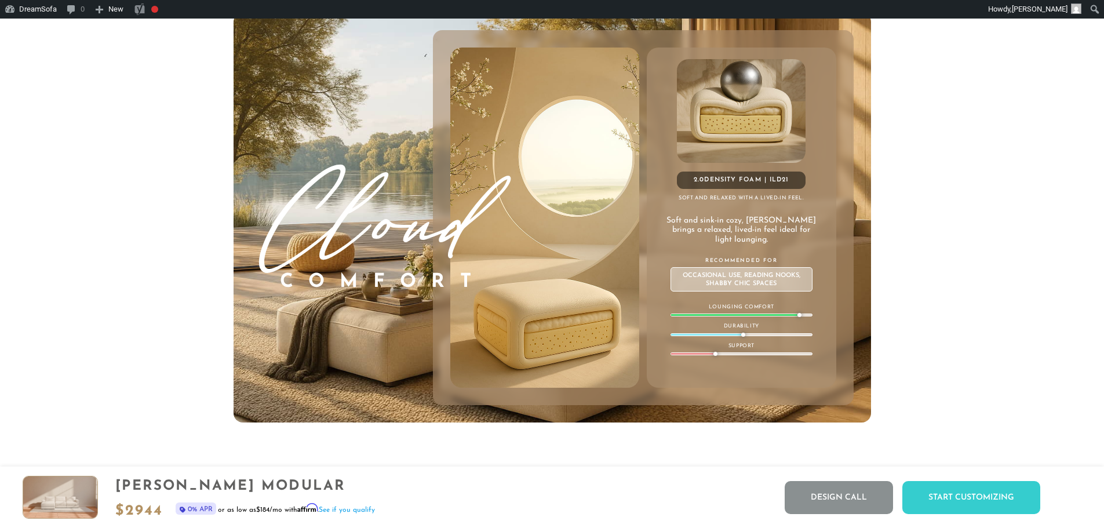
click at [716, 316] on div at bounding box center [741, 314] width 142 height 3
click at [662, 229] on div "2.0 Density Foam | ILD 21 Soft and relaxed with a lived-in feel. Soft and sink-…" at bounding box center [741, 218] width 189 height 340
click at [745, 311] on p "Lounging Comfort" at bounding box center [741, 307] width 142 height 8
drag, startPoint x: 725, startPoint y: 286, endPoint x: 741, endPoint y: 287, distance: 16.3
click at [737, 287] on div "Occasional Use, Reading Nooks, Shabby Chic Spaces" at bounding box center [741, 279] width 142 height 24
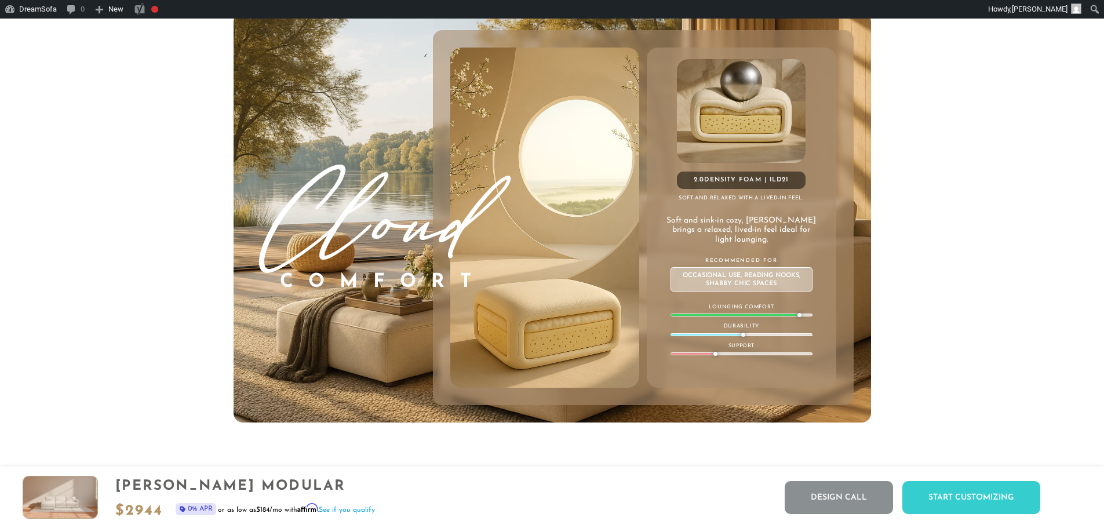
click at [741, 287] on div "Occasional Use, Reading Nooks, Shabby Chic Spaces" at bounding box center [741, 279] width 142 height 24
click at [739, 287] on div "Occasional Use, Reading Nooks, Shabby Chic Spaces" at bounding box center [741, 279] width 142 height 24
click at [694, 278] on div "Occasional Use, Reading Nooks, Shabby Chic Spaces" at bounding box center [741, 279] width 142 height 24
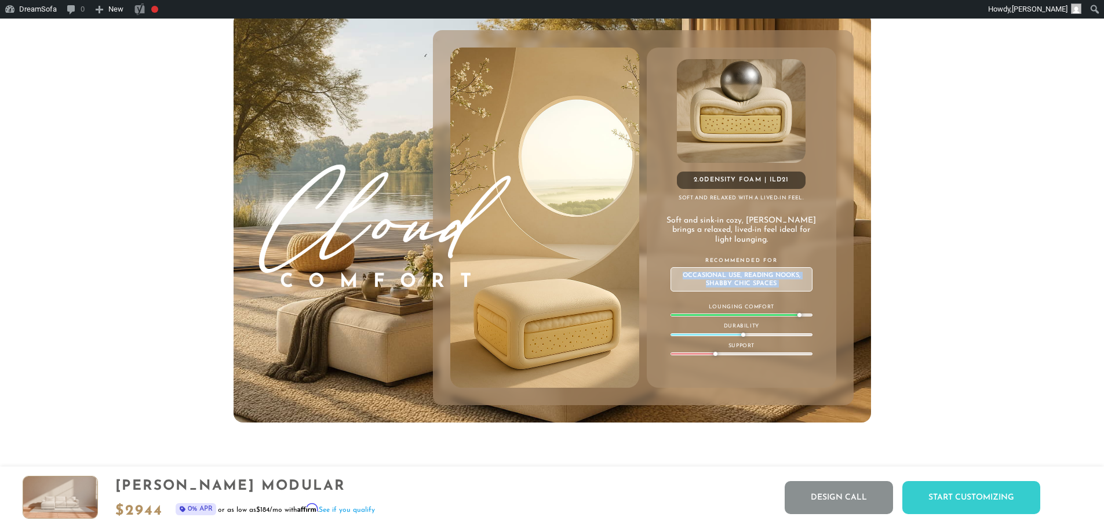
click at [694, 277] on div "Occasional Use, Reading Nooks, Shabby Chic Spaces" at bounding box center [741, 279] width 142 height 24
click at [784, 306] on div "2.0 Density Foam | ILD 21 Soft and relaxed with a lived-in feel. Soft and sink-…" at bounding box center [741, 218] width 189 height 340
click at [746, 345] on div "2.0 Density Foam | ILD 21 Soft and relaxed with a lived-in feel. Soft and sink-…" at bounding box center [741, 218] width 189 height 340
click at [745, 345] on div "2.0 Density Foam | ILD 21 Soft and relaxed with a lived-in feel. Soft and sink-…" at bounding box center [741, 218] width 189 height 340
click at [745, 337] on div at bounding box center [743, 335] width 4 height 4
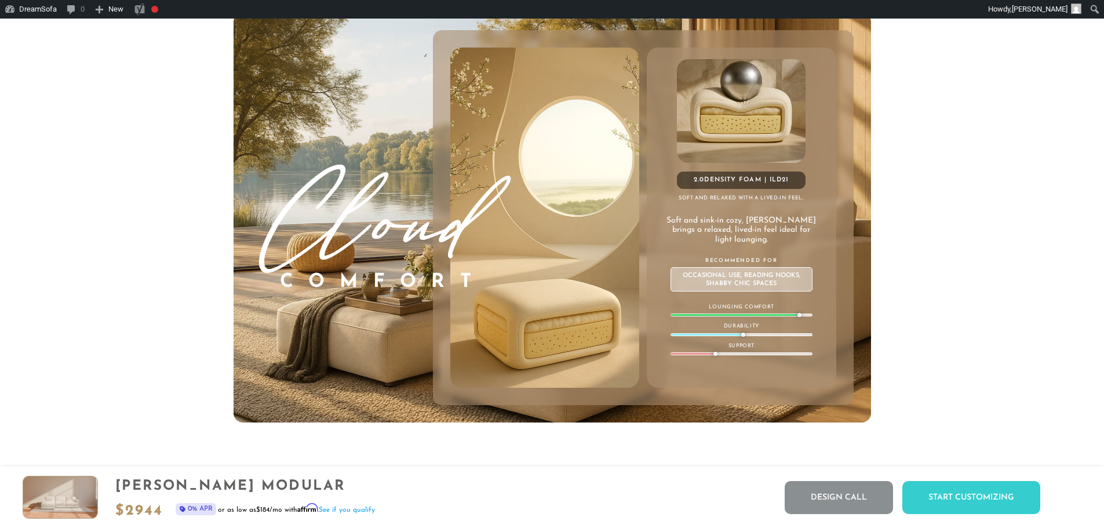
click at [865, 344] on div "Cloud Comfort 2.0 Density Foam | ILD 21 Soft and relaxed with a lived-in feel. …" at bounding box center [552, 218] width 637 height 410
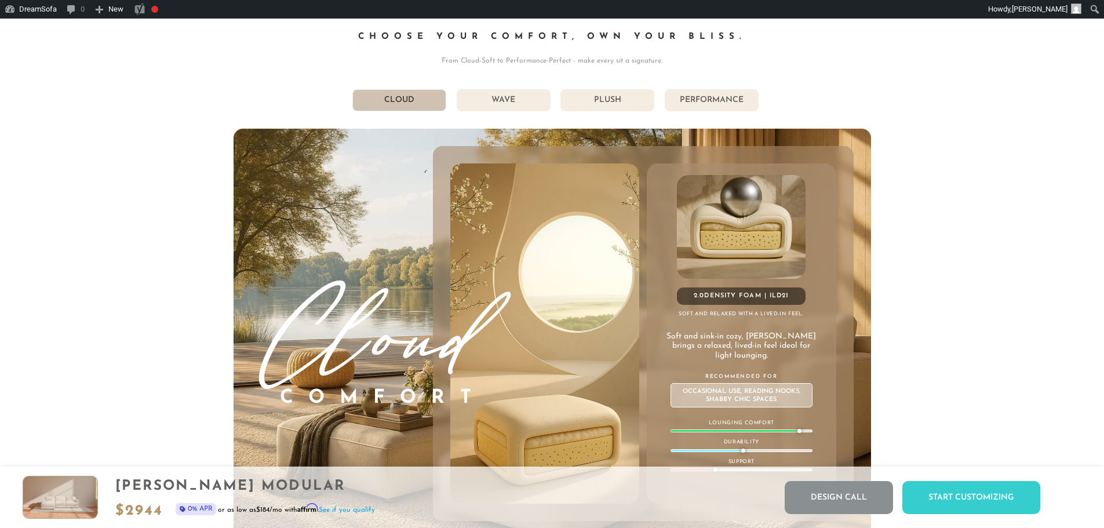
click at [491, 111] on li "Wave" at bounding box center [504, 100] width 94 height 22
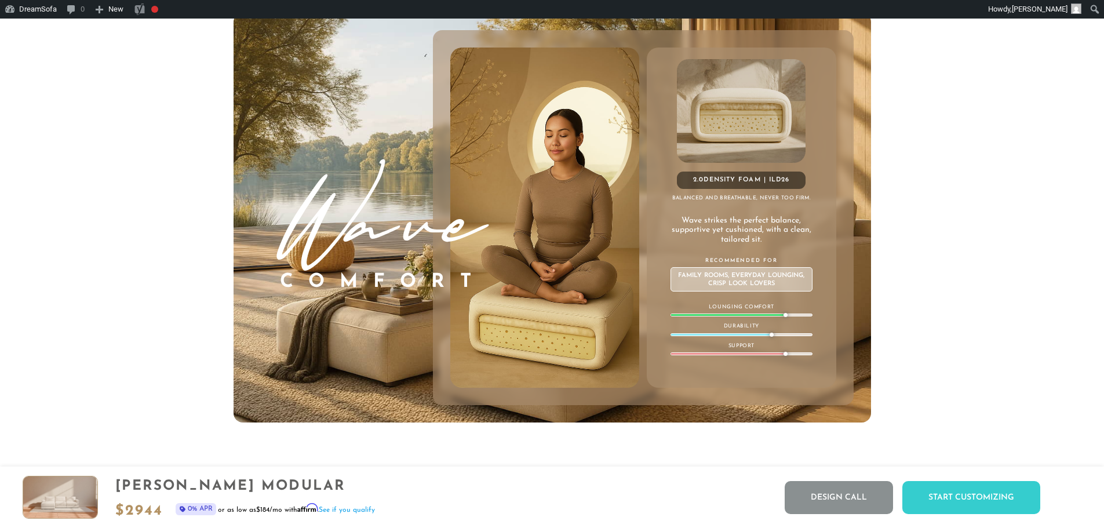
click at [744, 316] on div at bounding box center [741, 314] width 142 height 3
click at [745, 316] on div at bounding box center [741, 314] width 142 height 3
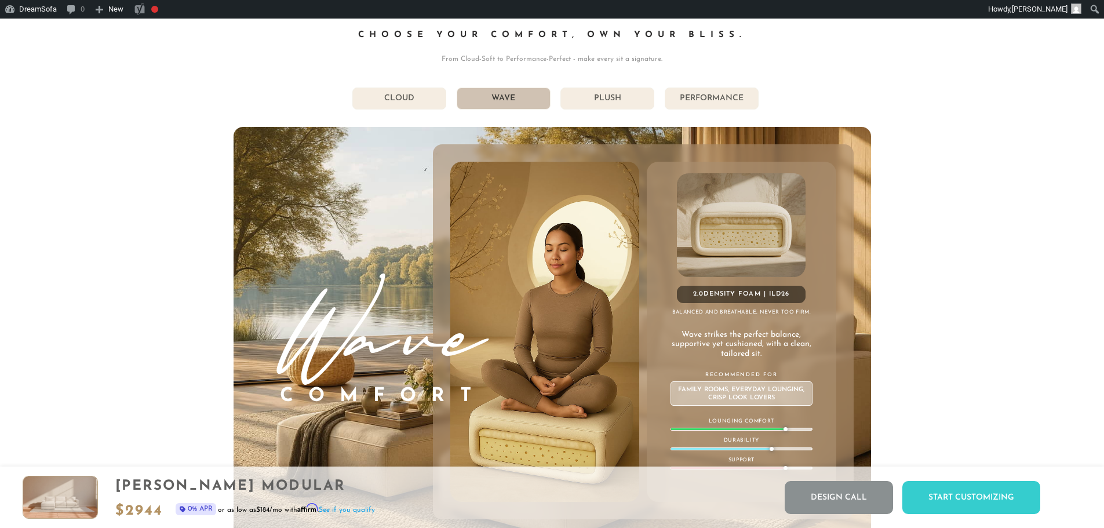
scroll to position [6596, 0]
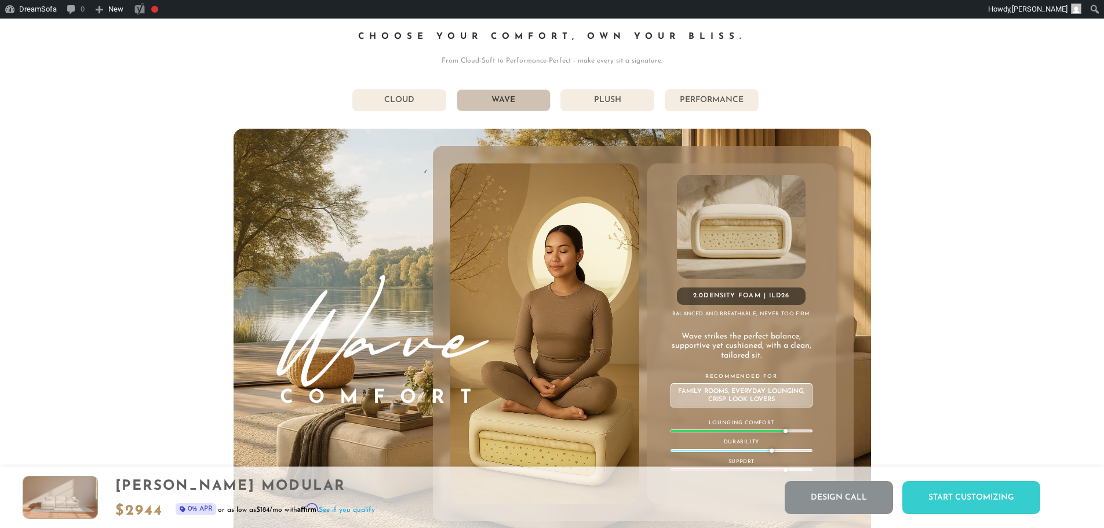
click at [600, 96] on div "Get Comfortable: DreamComfort Choose Your Comfort, Own Your Bliss. From Cloud-S…" at bounding box center [552, 265] width 637 height 546
click at [638, 123] on div "Get Comfortable: DreamComfort Choose Your Comfort, Own Your Bliss. From Cloud-S…" at bounding box center [552, 265] width 637 height 546
click at [722, 227] on img at bounding box center [741, 227] width 129 height 104
click at [708, 111] on li "Performance" at bounding box center [712, 100] width 94 height 22
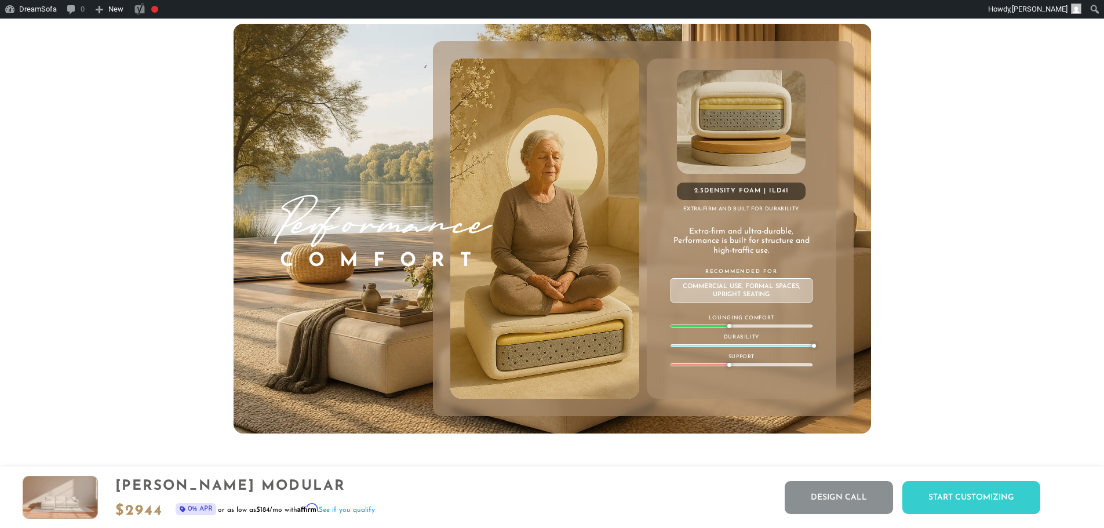
scroll to position [6712, 0]
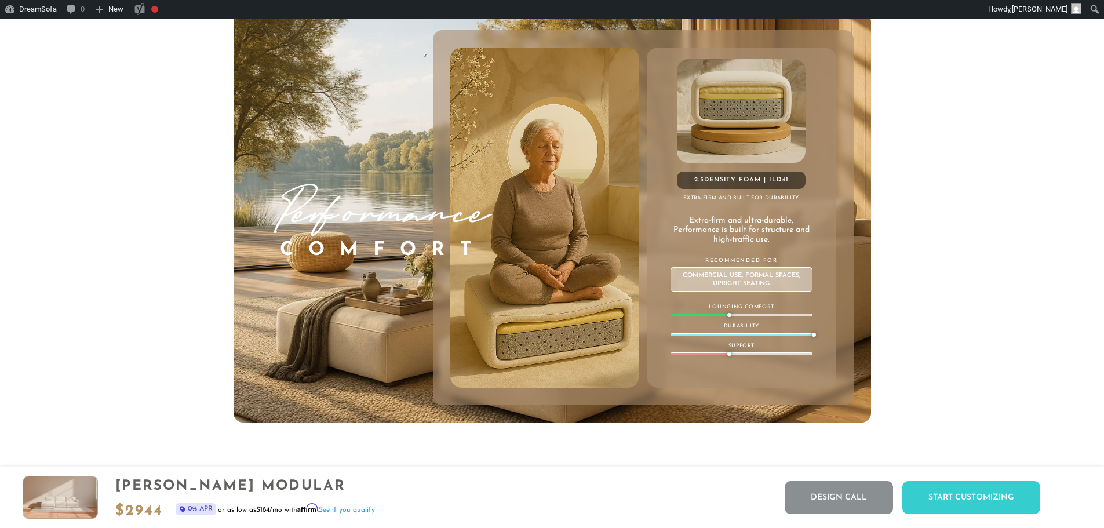
click at [745, 317] on div "Lounging Comfort" at bounding box center [741, 310] width 142 height 14
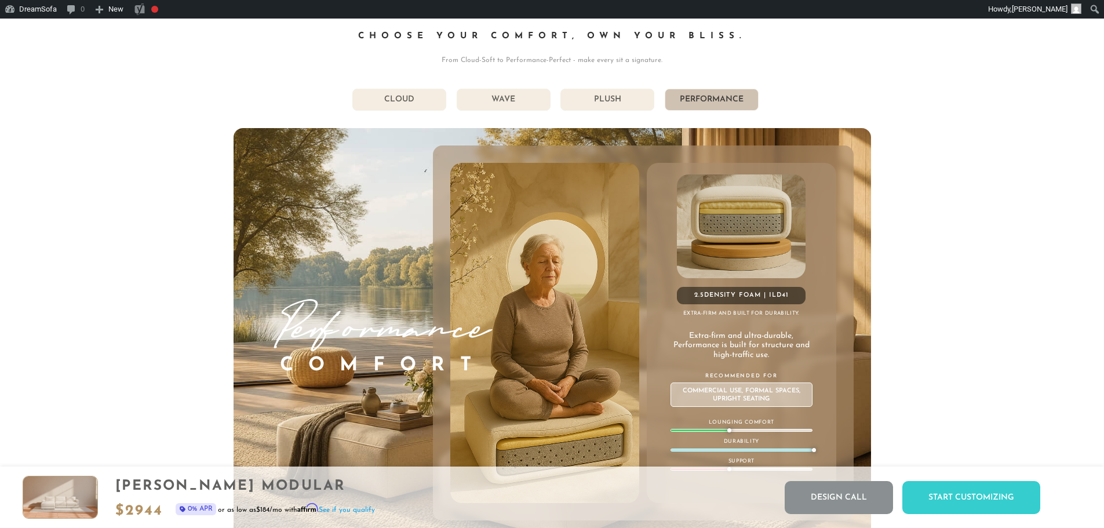
scroll to position [6596, 0]
click at [618, 110] on li "Plush" at bounding box center [607, 100] width 94 height 22
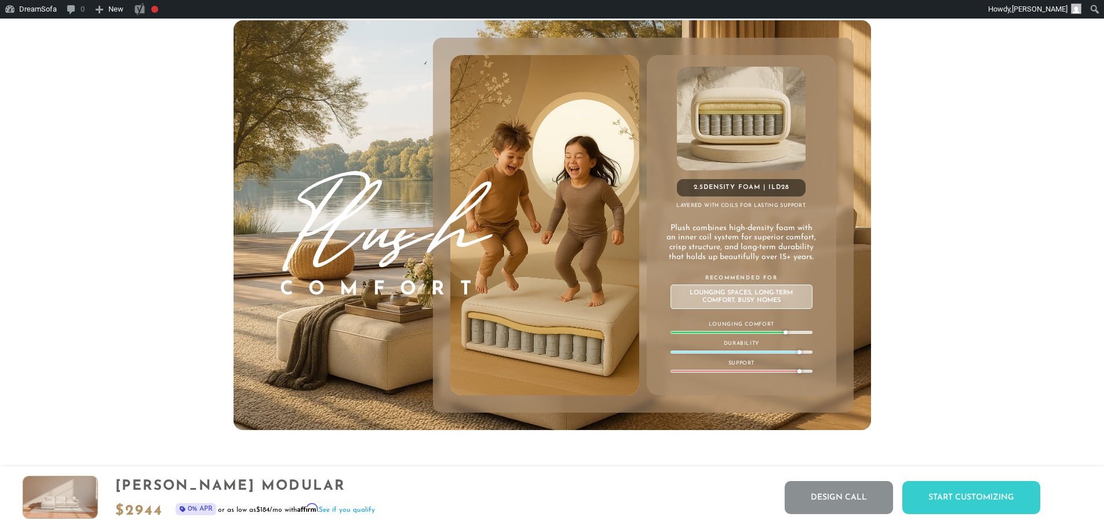
scroll to position [6712, 0]
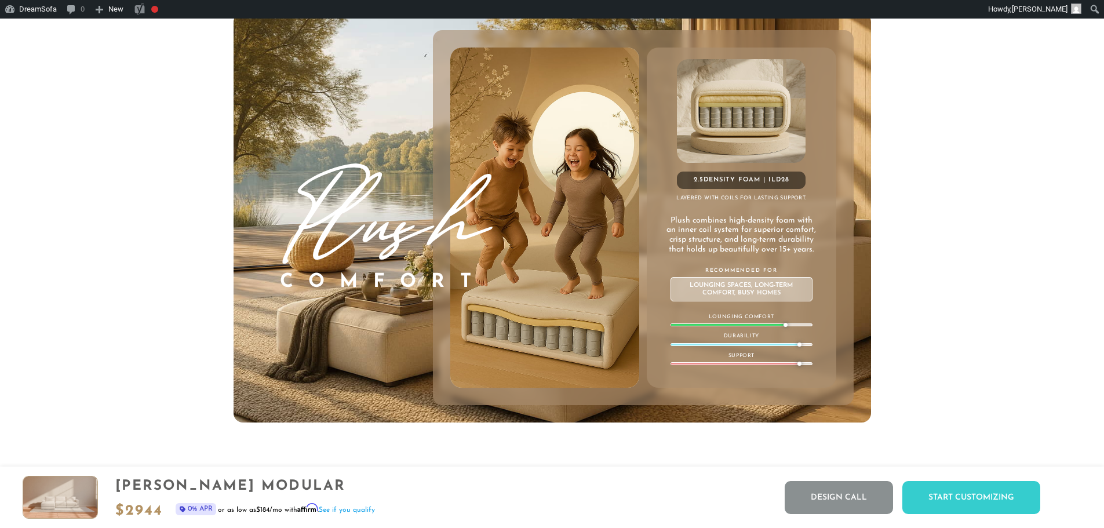
click at [749, 326] on div at bounding box center [727, 325] width 112 height 2
drag, startPoint x: 784, startPoint y: 331, endPoint x: 735, endPoint y: 330, distance: 49.3
click at [735, 327] on div "Lounging Comfort" at bounding box center [741, 320] width 142 height 14
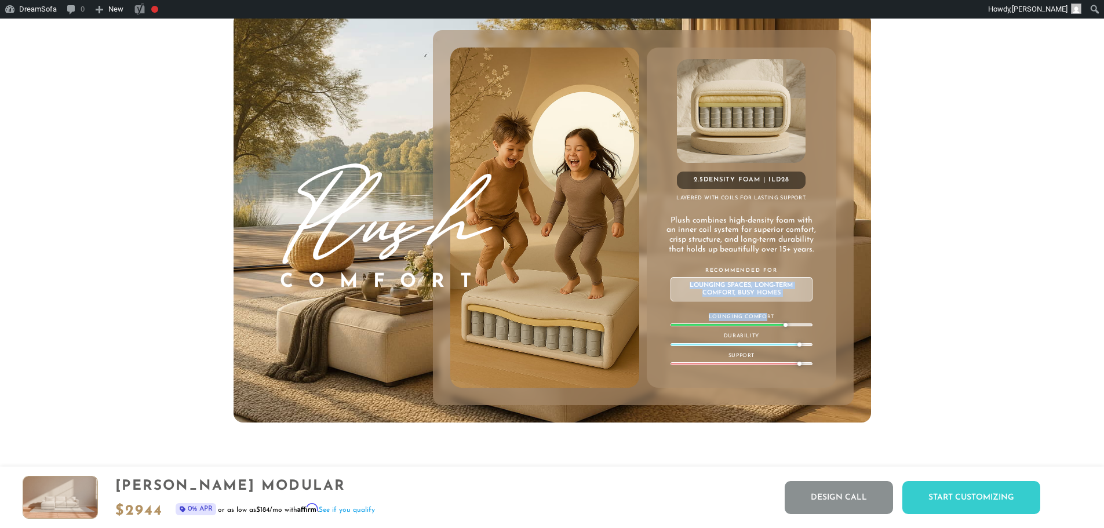
drag, startPoint x: 767, startPoint y: 328, endPoint x: 649, endPoint y: 287, distance: 124.4
click at [649, 287] on div "2.5 Density Foam | ILD 28 Layered with coils for lasting support. Plush combine…" at bounding box center [741, 218] width 189 height 340
drag, startPoint x: 738, startPoint y: 331, endPoint x: 816, endPoint y: 368, distance: 86.9
click at [792, 363] on div "2.5 Density Foam | ILD 28 Layered with coils for lasting support. Plush combine…" at bounding box center [741, 218] width 189 height 340
click at [817, 367] on div "2.5 Density Foam | ILD 28 Layered with coils for lasting support. Plush combine…" at bounding box center [741, 218] width 189 height 340
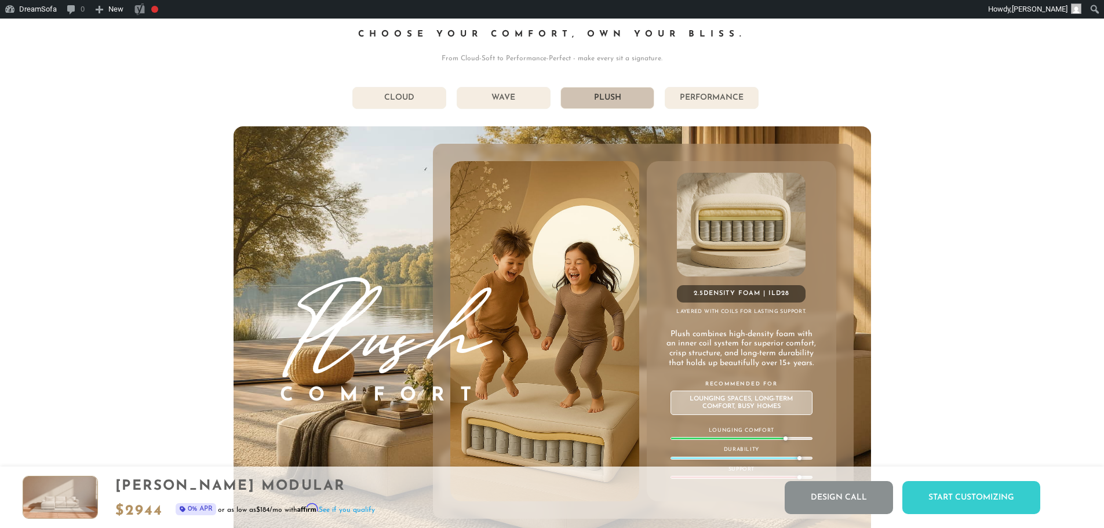
scroll to position [6596, 0]
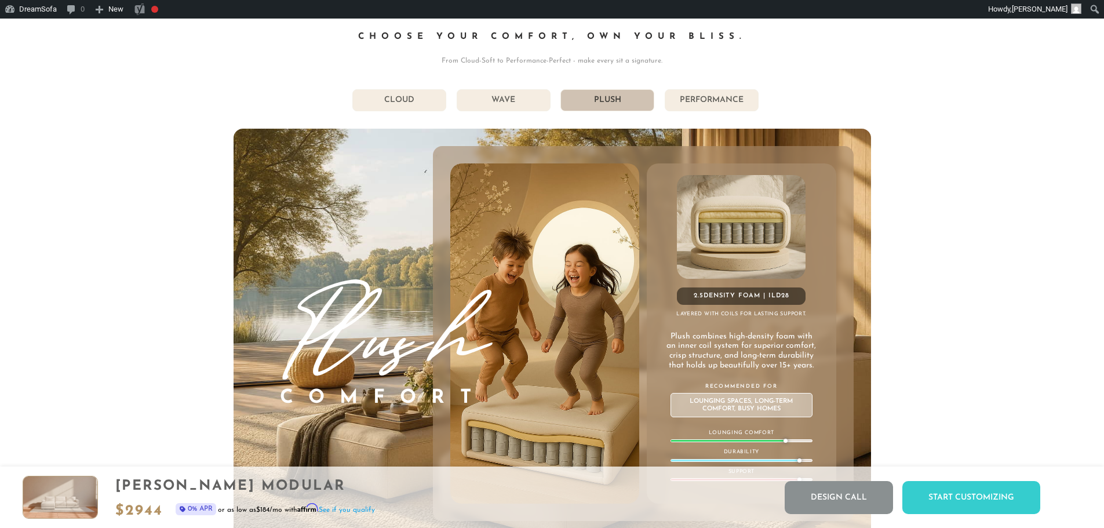
click at [431, 105] on li "Cloud" at bounding box center [399, 100] width 94 height 22
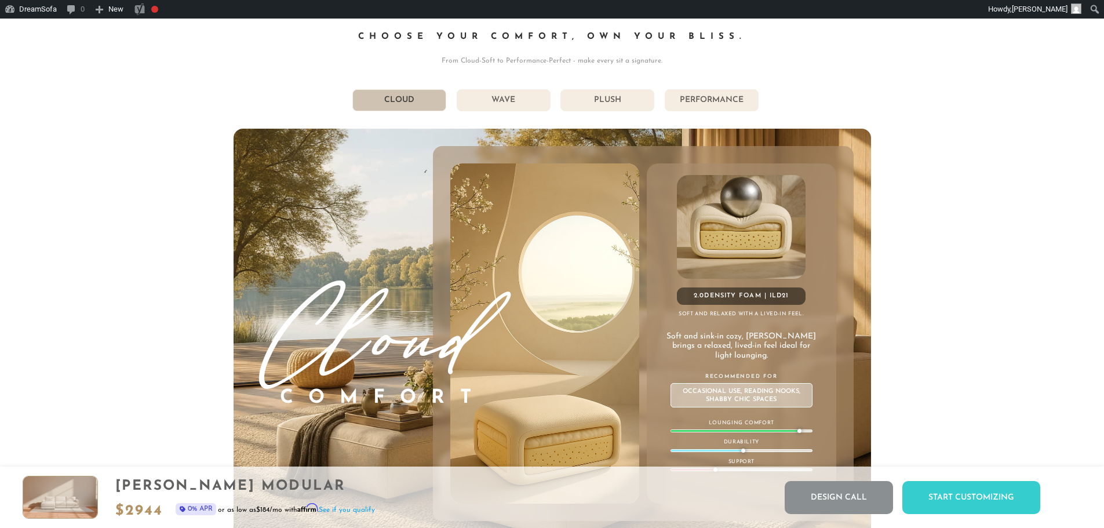
click at [475, 104] on li "Wave" at bounding box center [504, 100] width 94 height 22
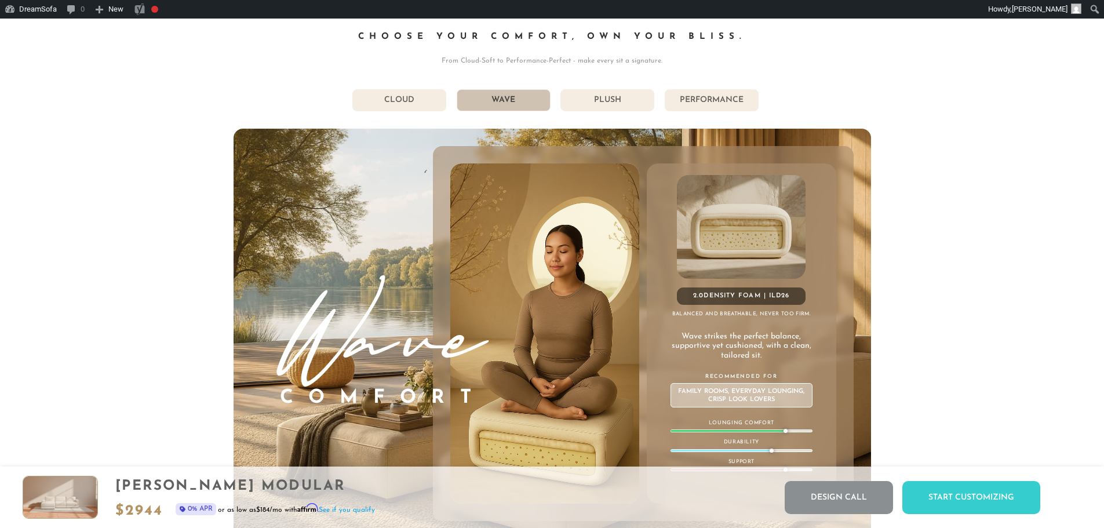
click at [385, 111] on li "Cloud" at bounding box center [399, 100] width 94 height 22
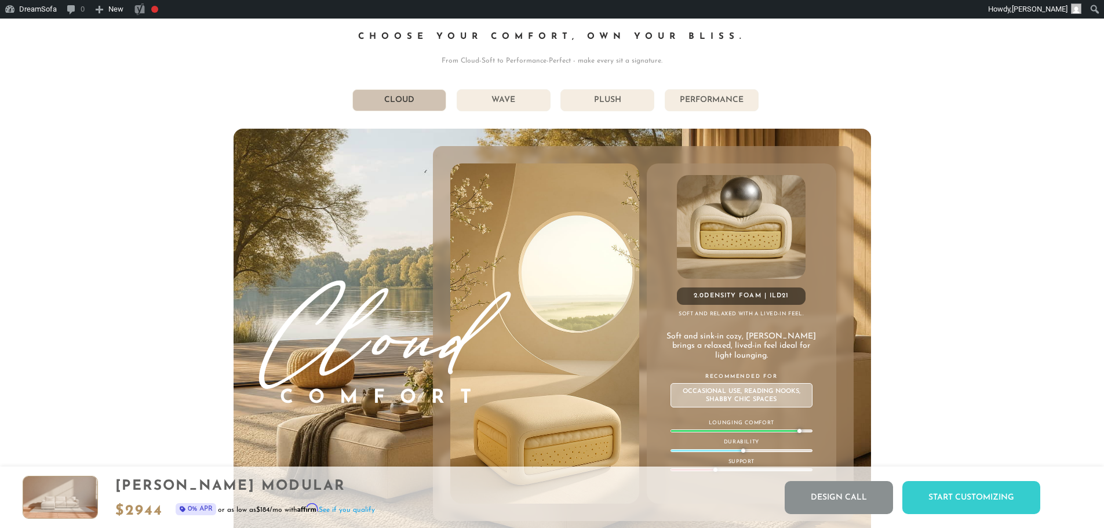
drag, startPoint x: 807, startPoint y: 251, endPoint x: 783, endPoint y: 237, distance: 27.8
click at [783, 237] on div "2.0 Density Foam | ILD 21 Soft and relaxed with a lived-in feel. Soft and sink-…" at bounding box center [741, 333] width 189 height 340
click at [539, 111] on li "Wave" at bounding box center [504, 100] width 94 height 22
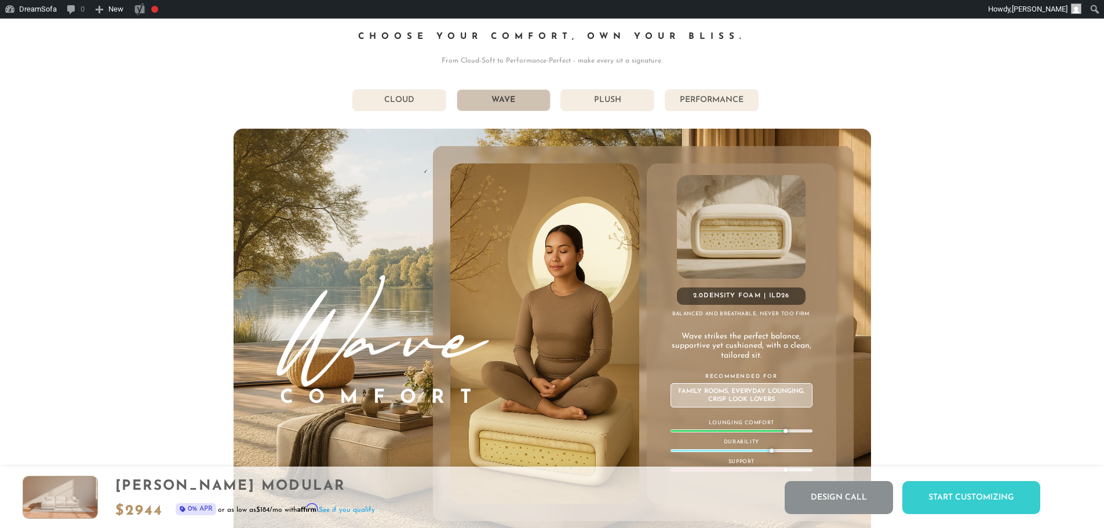
click at [579, 107] on li "Plush" at bounding box center [607, 100] width 94 height 22
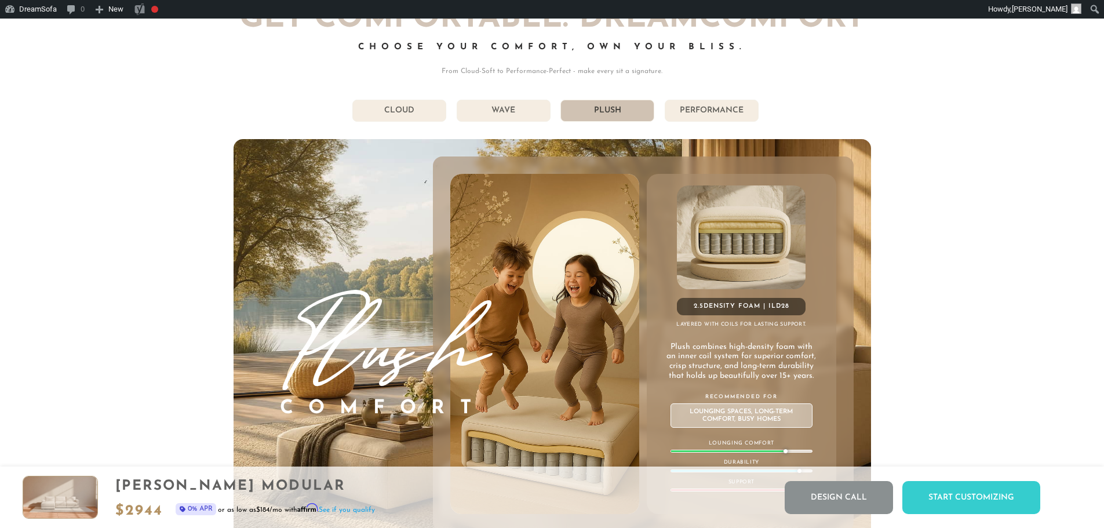
scroll to position [6585, 0]
click at [531, 120] on li "Wave" at bounding box center [504, 111] width 94 height 22
